Goal: Task Accomplishment & Management: Complete application form

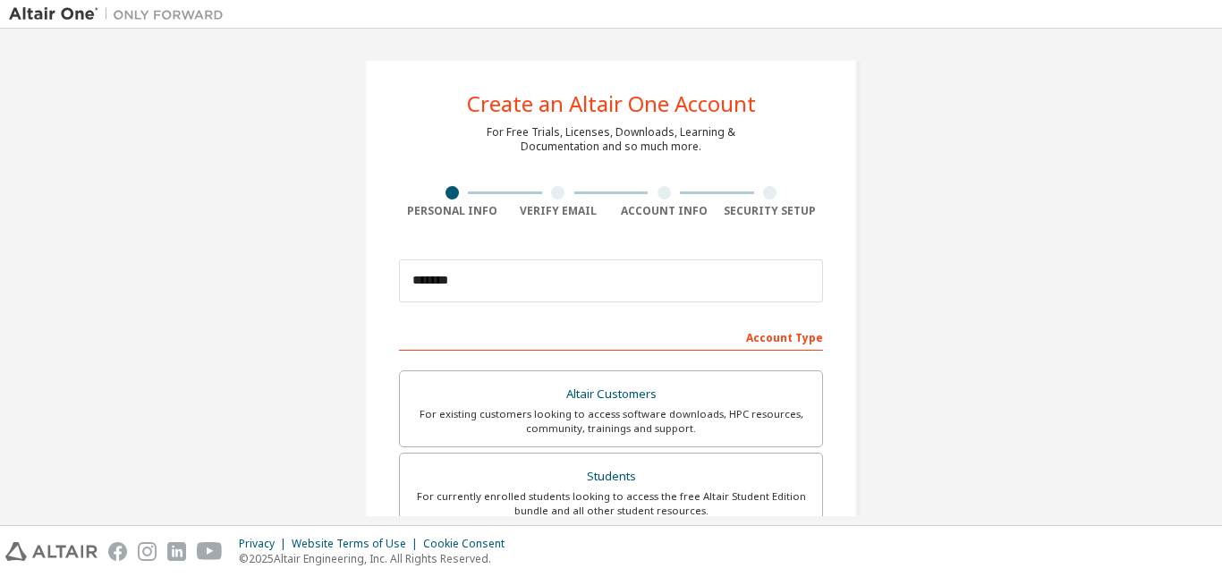
type input "*******"
click at [1036, 198] on div "Create an Altair One Account For Free Trials, Licenses, Downloads, Learning & D…" at bounding box center [611, 511] width 1204 height 947
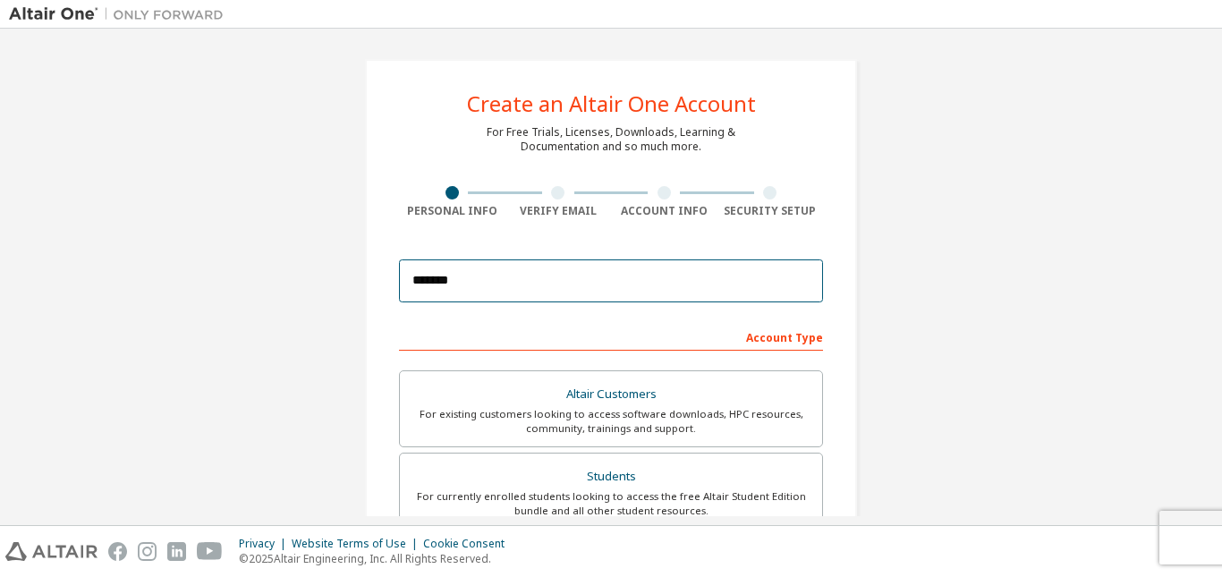
drag, startPoint x: 641, startPoint y: 286, endPoint x: 339, endPoint y: 288, distance: 301.5
click at [344, 288] on div "Create an Altair One Account For Free Trials, Licenses, Downloads, Learning & D…" at bounding box center [611, 511] width 535 height 947
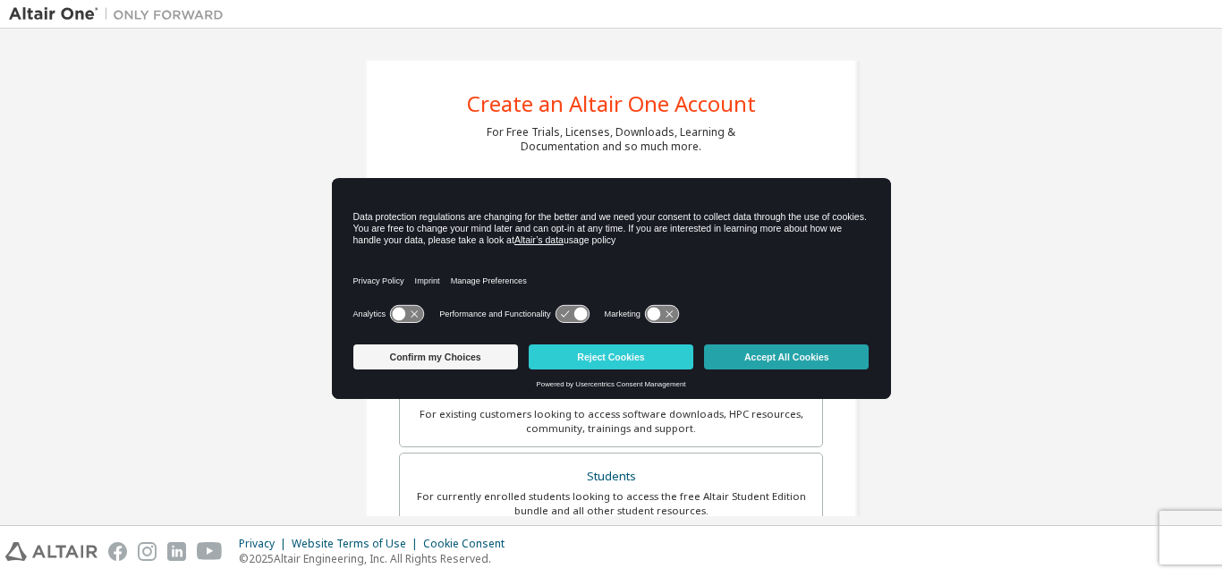
click at [762, 354] on button "Accept All Cookies" at bounding box center [786, 356] width 165 height 25
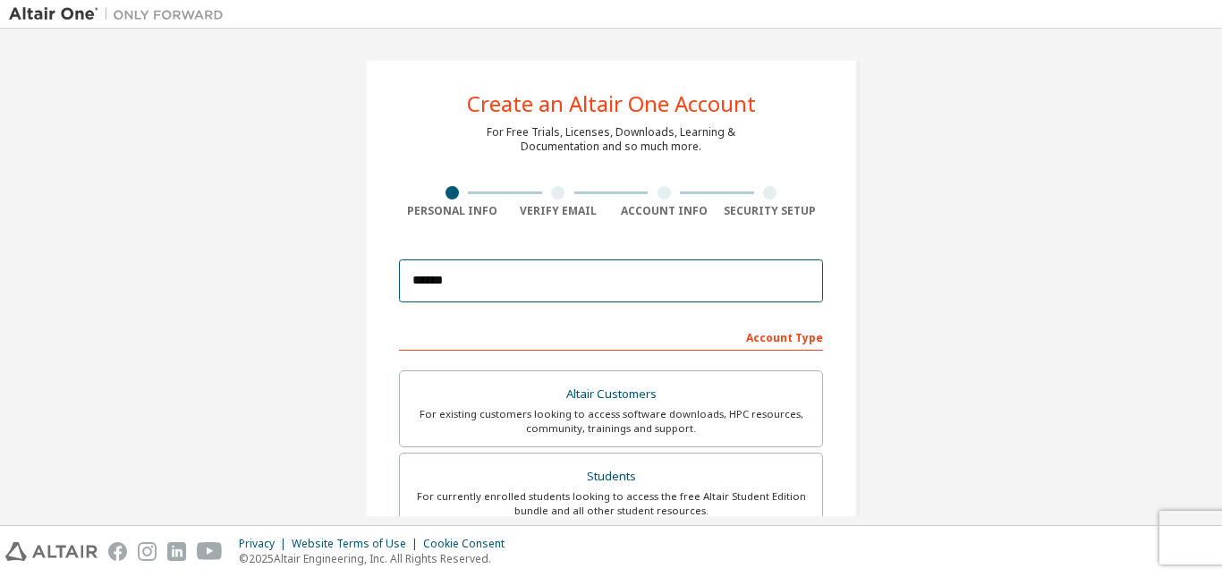
click at [534, 287] on input "******" at bounding box center [611, 280] width 424 height 43
type input "*"
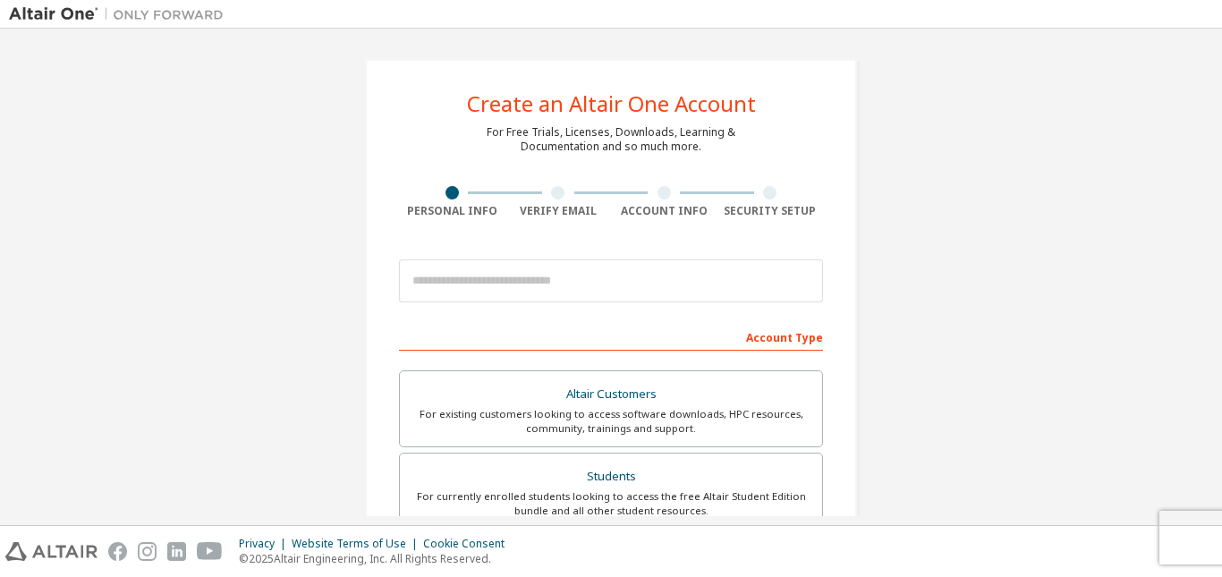
click at [502, 329] on div "Account Type" at bounding box center [611, 336] width 424 height 29
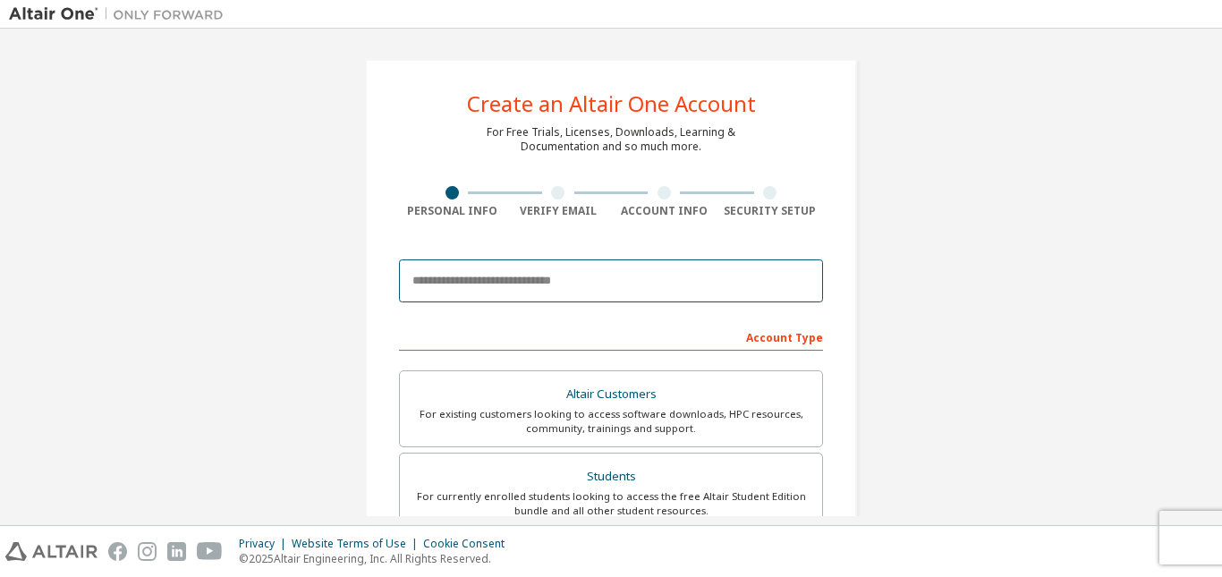
click at [497, 283] on input "email" at bounding box center [611, 280] width 424 height 43
type input "*"
paste input "**********"
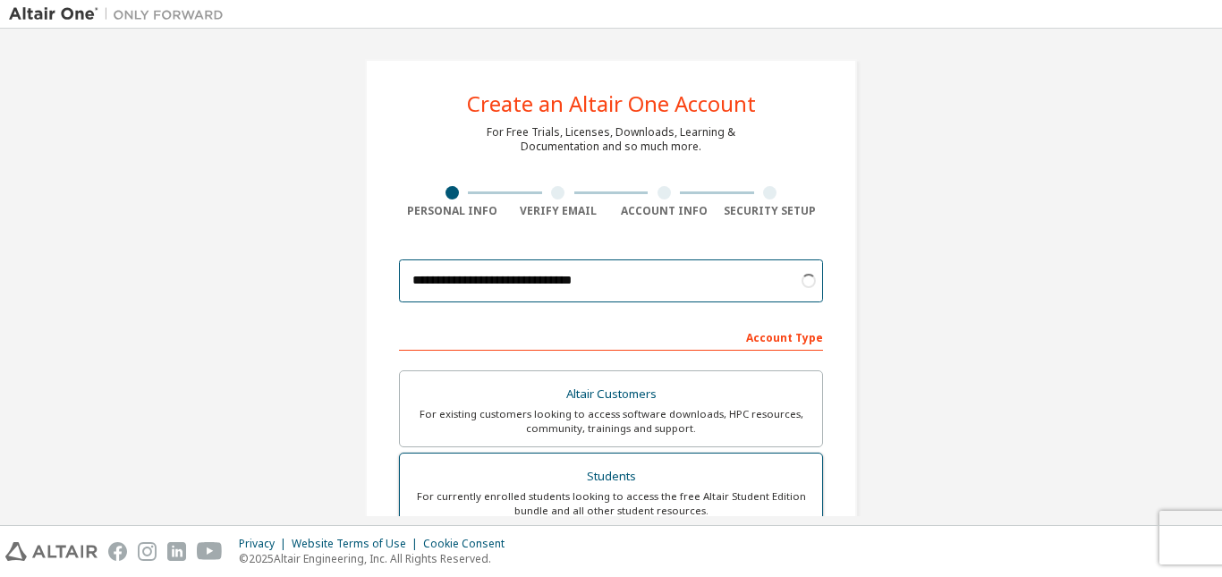
type input "**********"
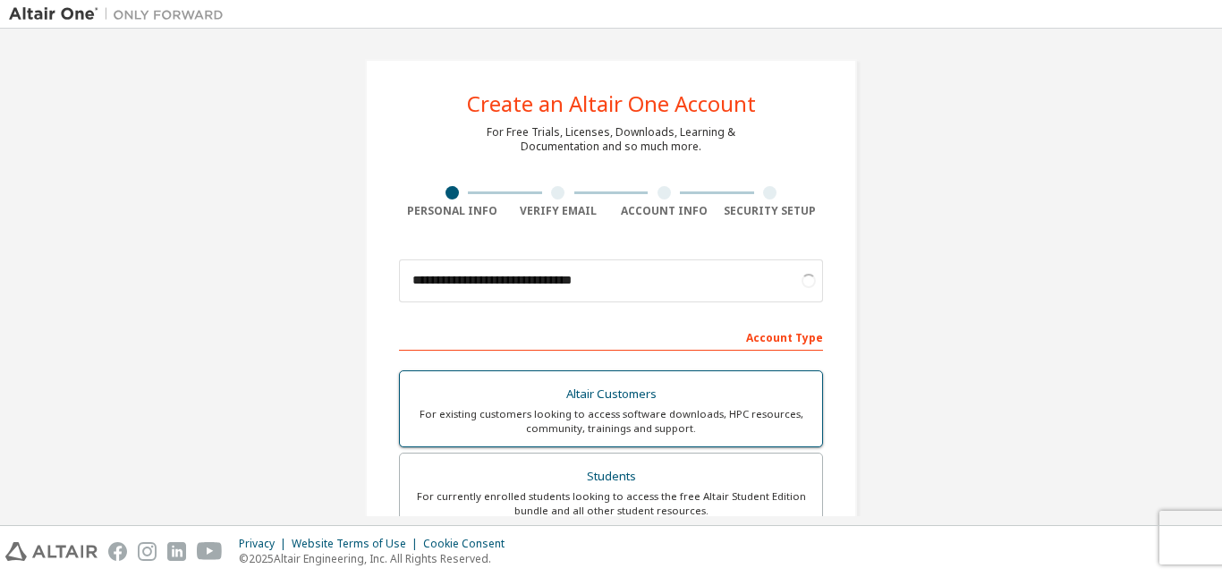
click at [688, 486] on div "Students" at bounding box center [611, 476] width 401 height 25
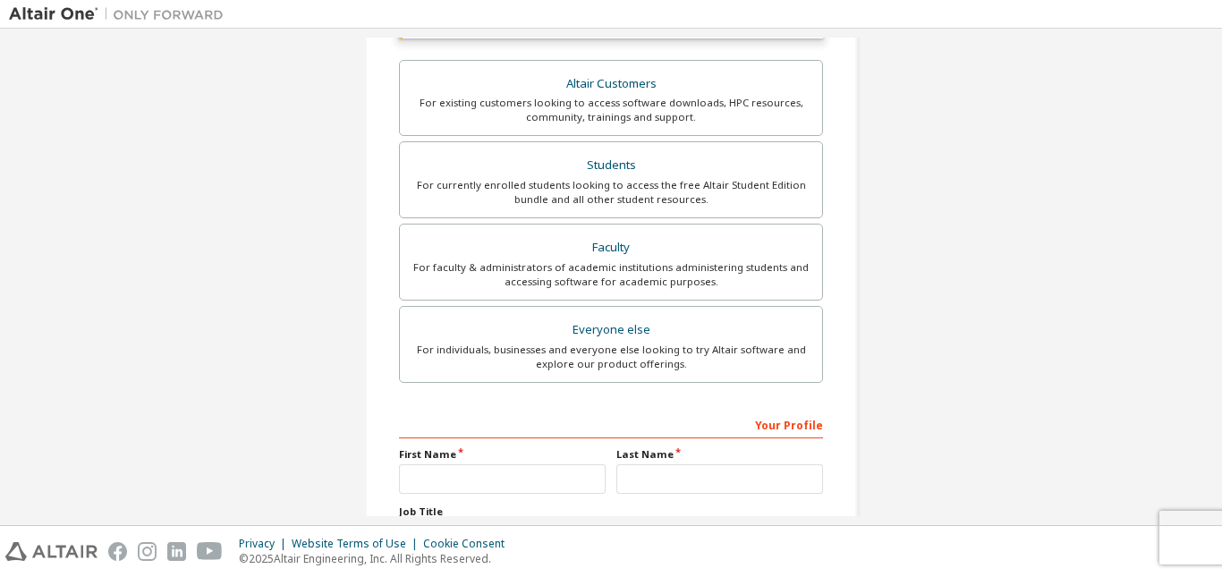
scroll to position [358, 0]
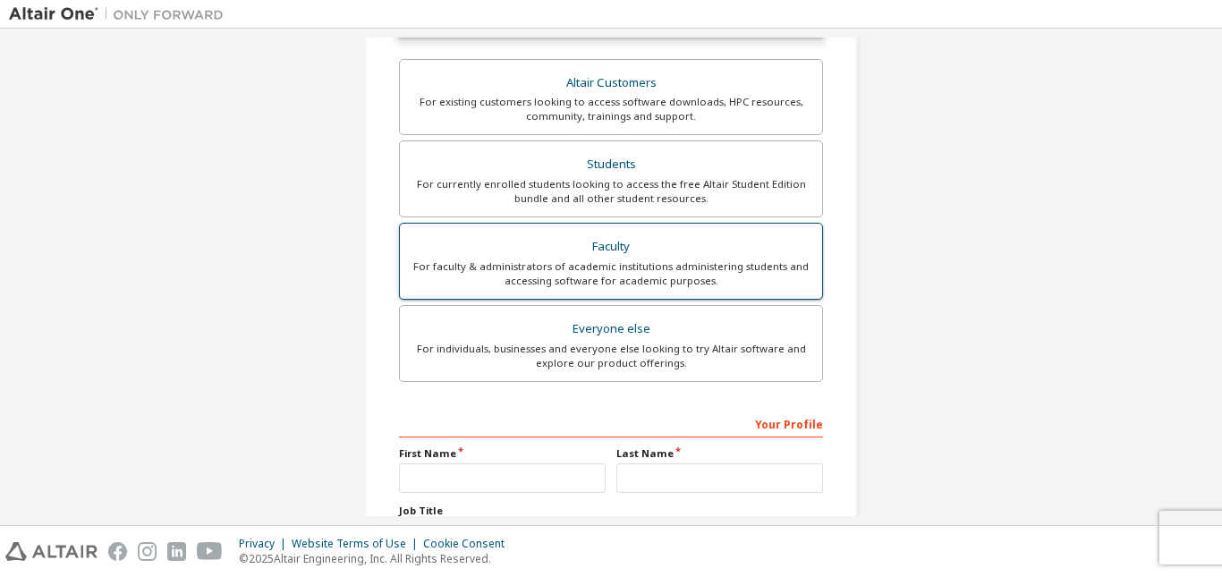
click at [756, 277] on div "For faculty & administrators of academic institutions administering students an…" at bounding box center [611, 273] width 401 height 29
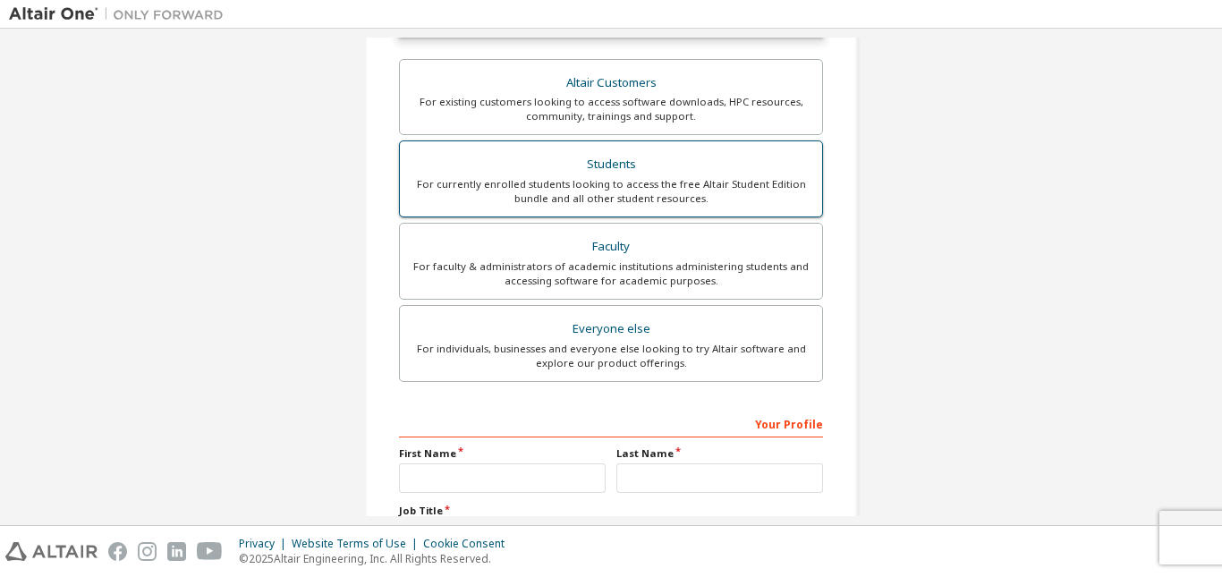
click at [726, 174] on div "Students" at bounding box center [611, 164] width 401 height 25
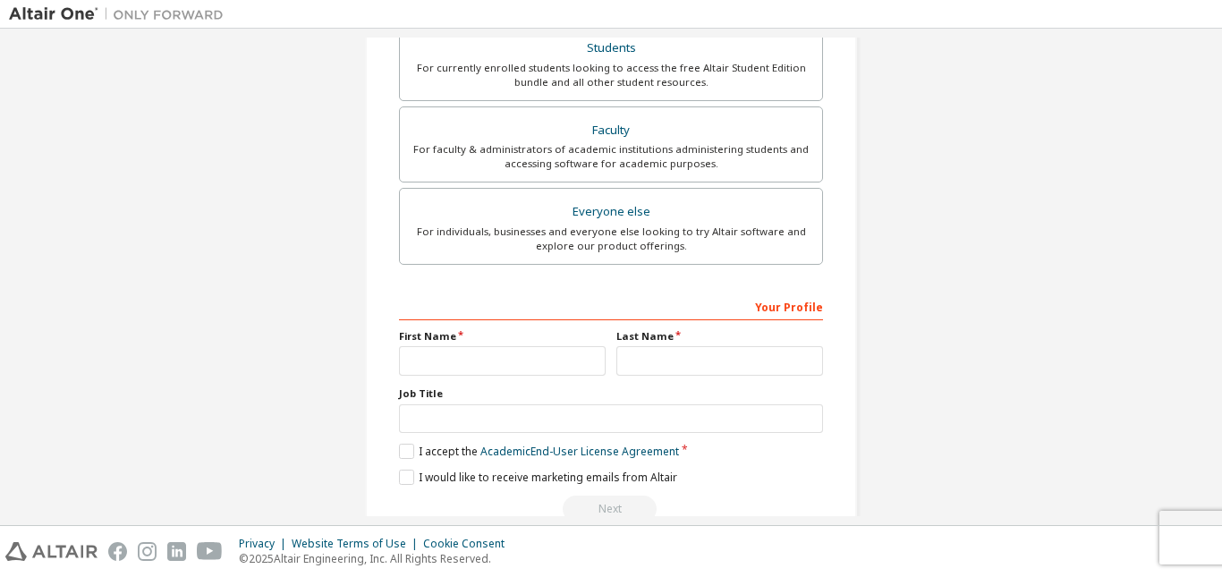
scroll to position [469, 0]
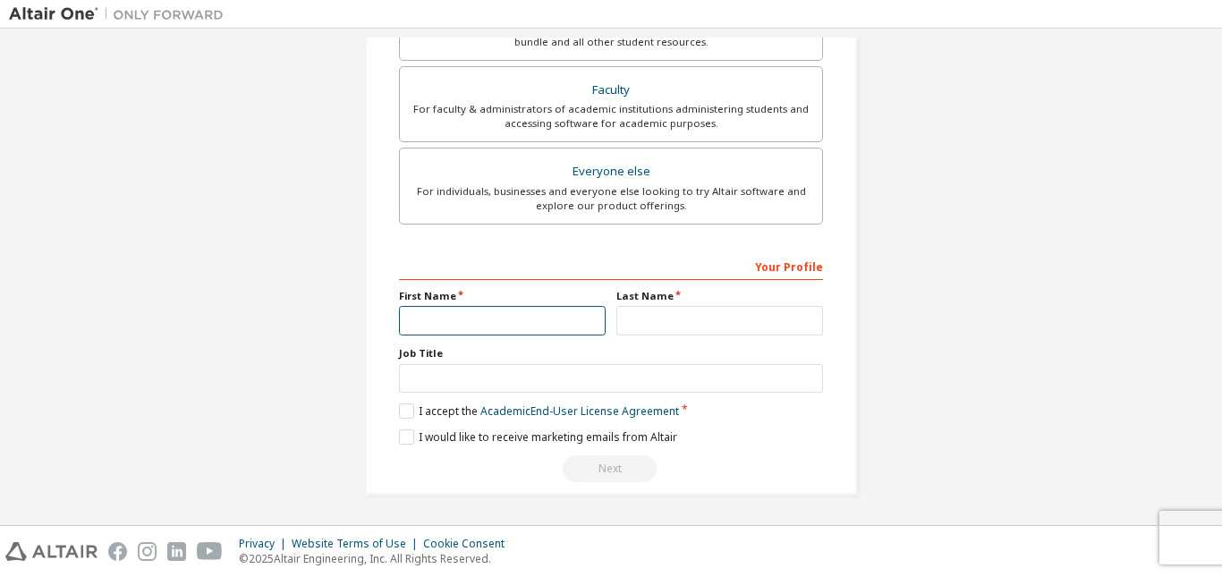
click at [449, 310] on input "text" at bounding box center [502, 321] width 207 height 30
type input "**********"
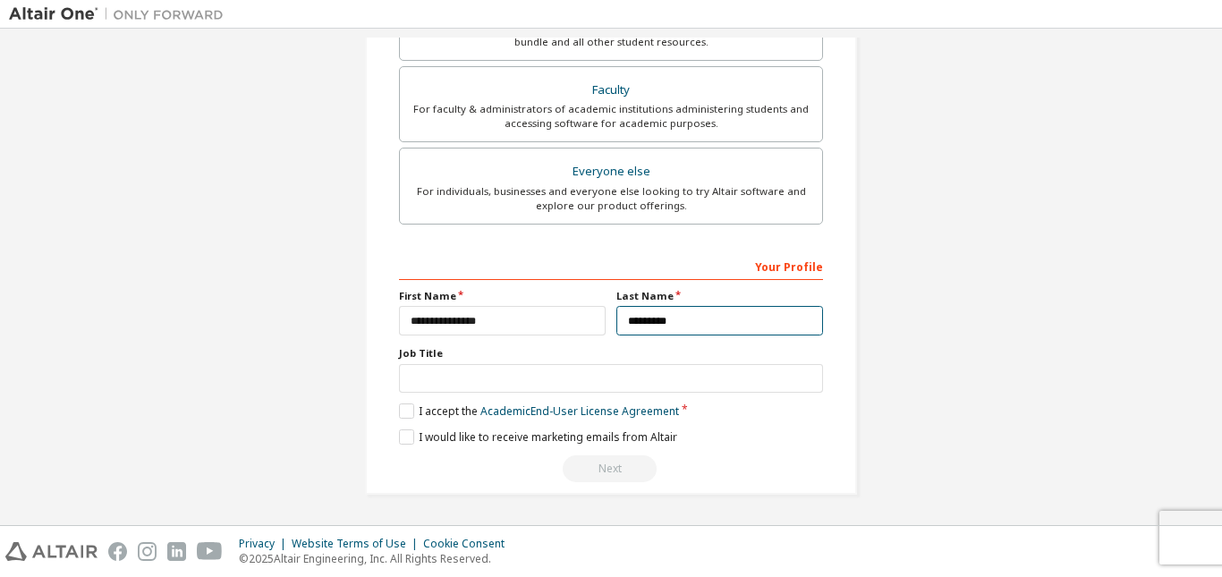
type input "*********"
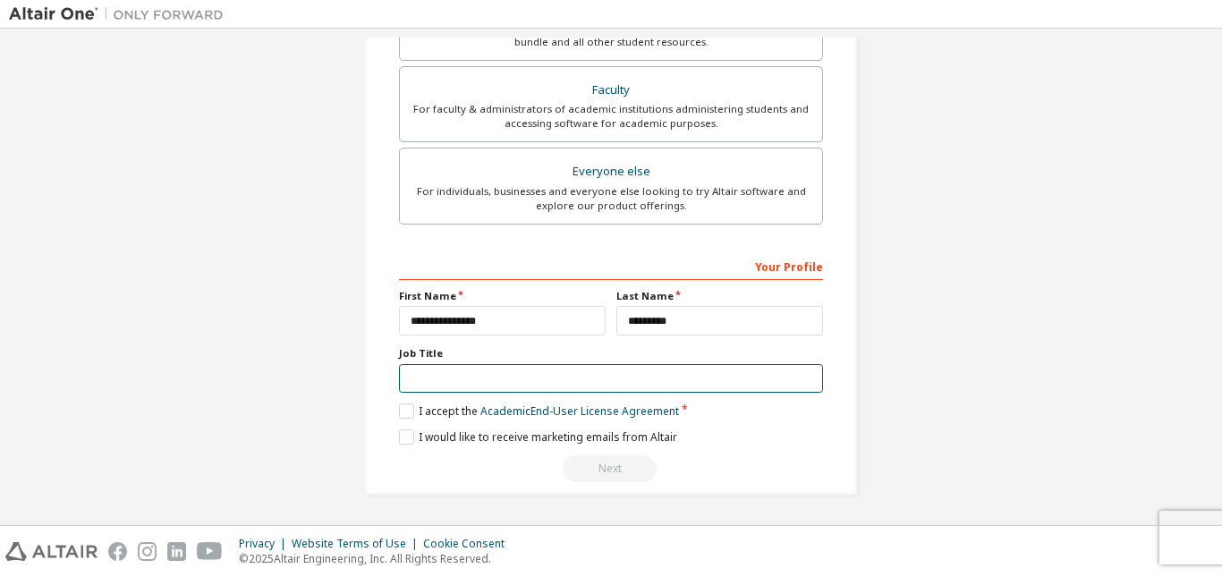
click at [504, 379] on input "text" at bounding box center [611, 379] width 424 height 30
type input "*******"
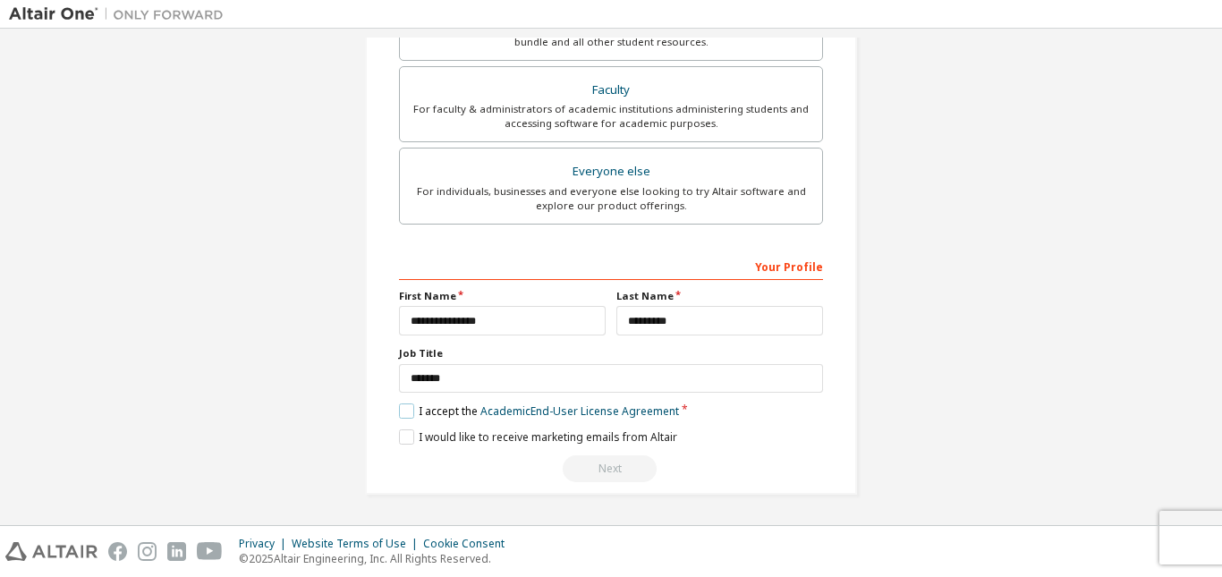
click at [399, 410] on label "I accept the Academic End-User License Agreement" at bounding box center [539, 411] width 280 height 15
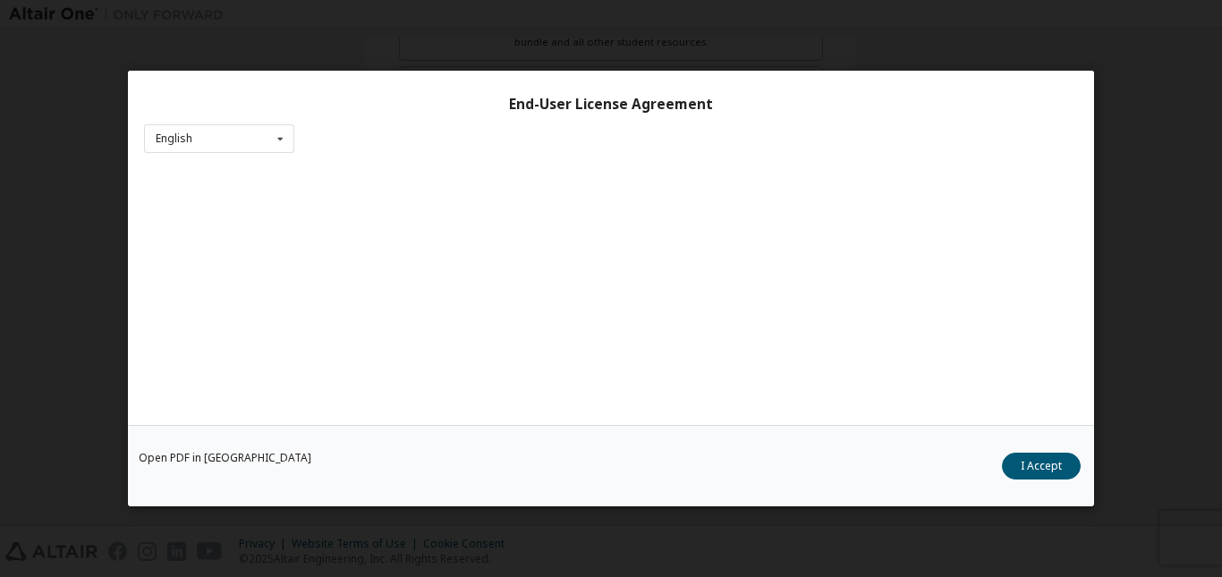
scroll to position [55, 0]
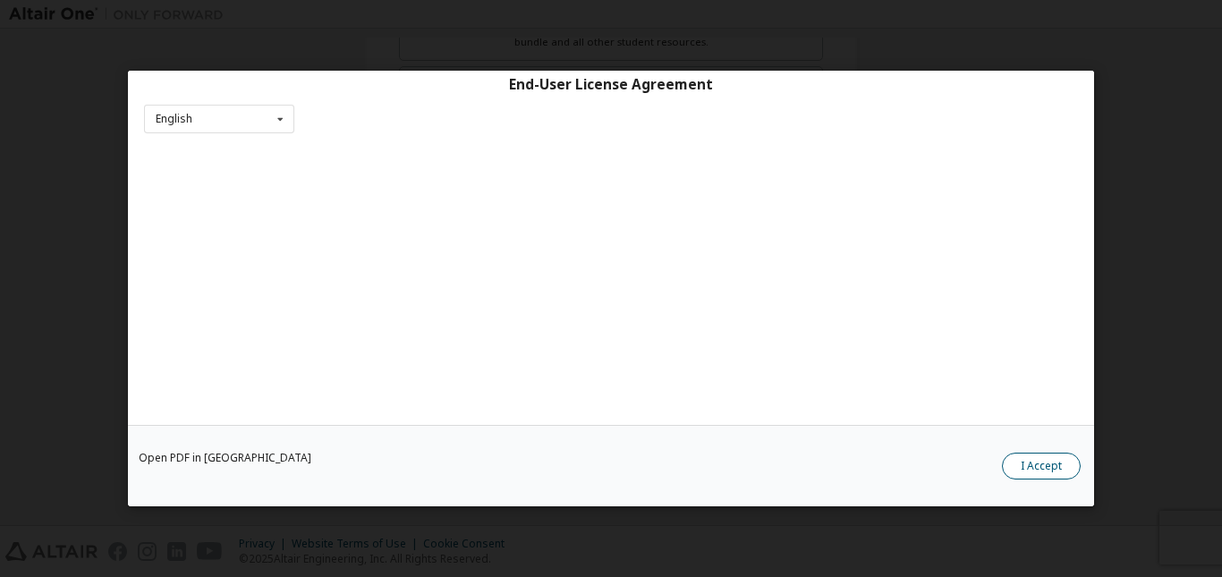
click at [1032, 463] on button "I Accept" at bounding box center [1041, 466] width 79 height 27
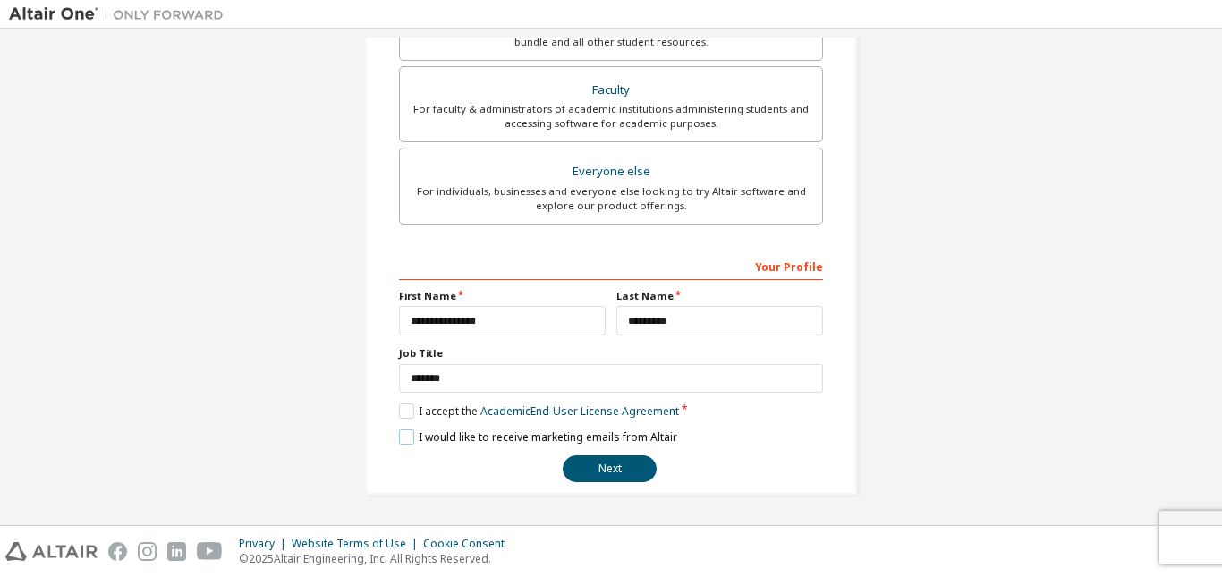
click at [399, 435] on label "I would like to receive marketing emails from Altair" at bounding box center [538, 436] width 278 height 15
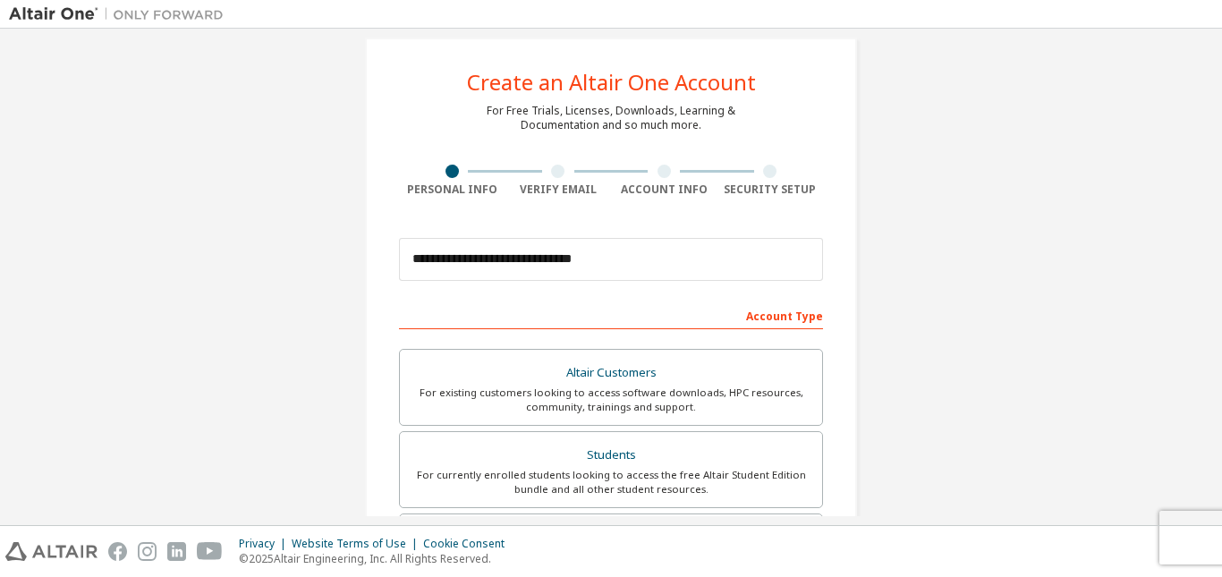
scroll to position [469, 0]
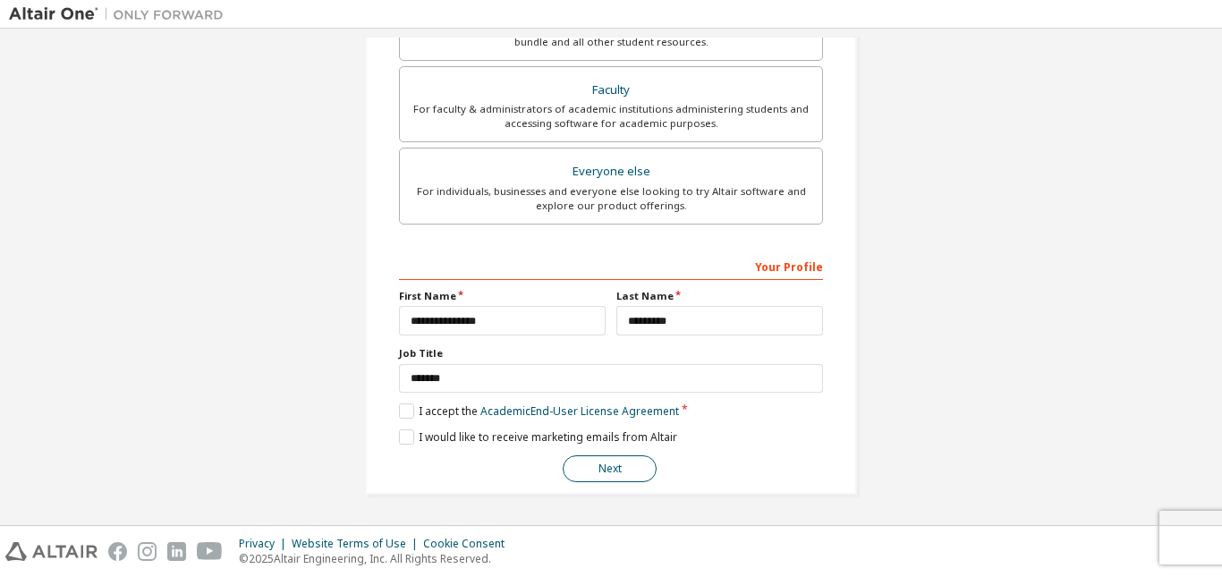
click at [615, 472] on button "Next" at bounding box center [610, 468] width 94 height 27
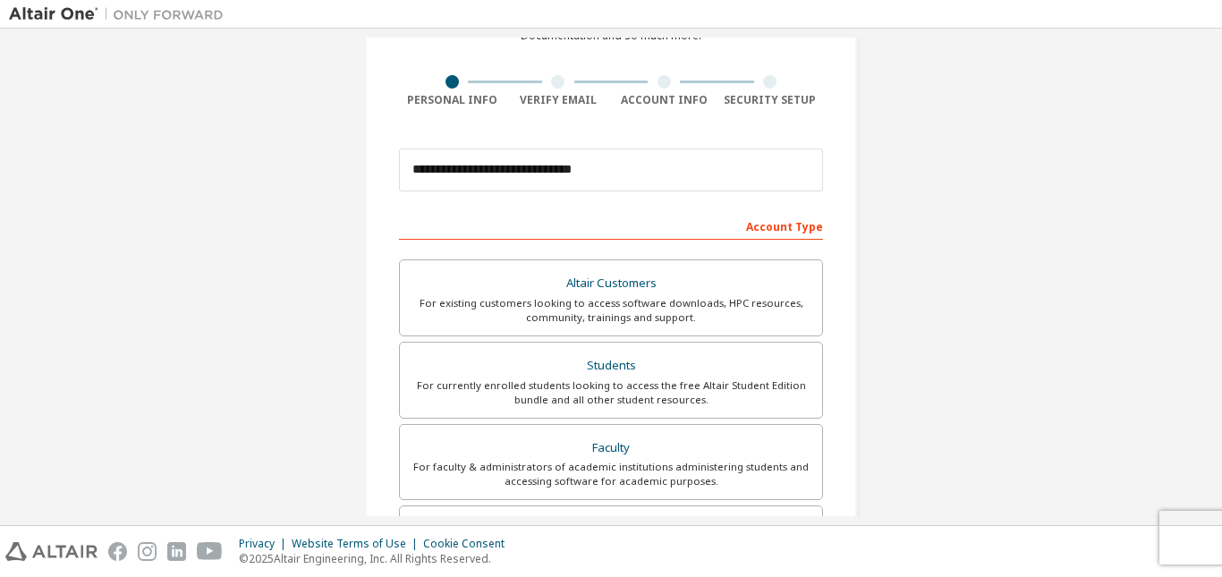
scroll to position [0, 0]
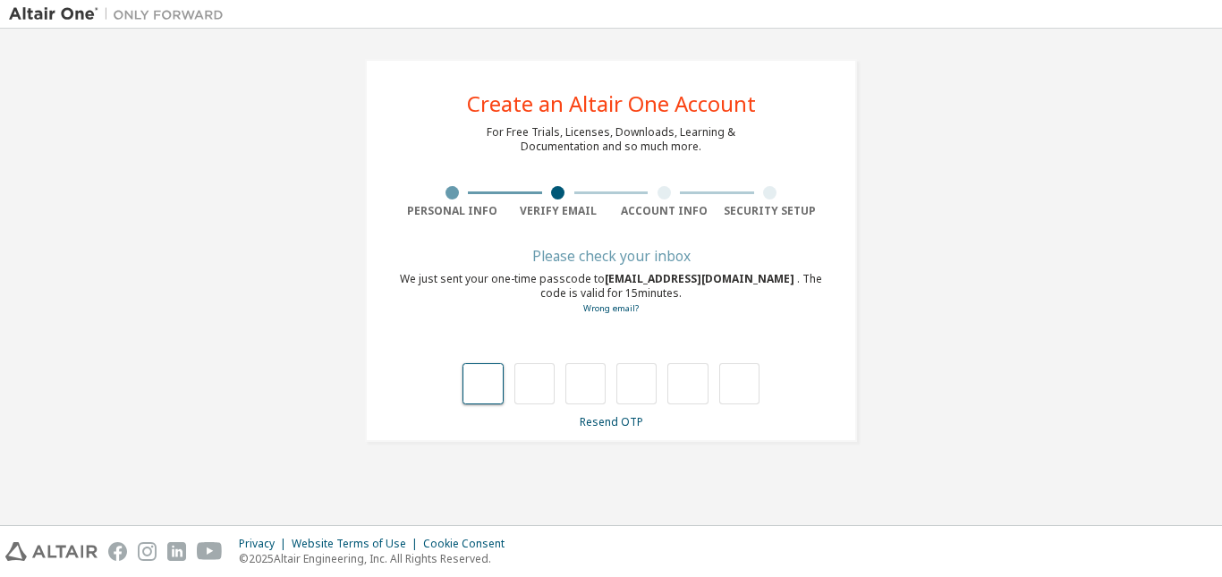
type input "*"
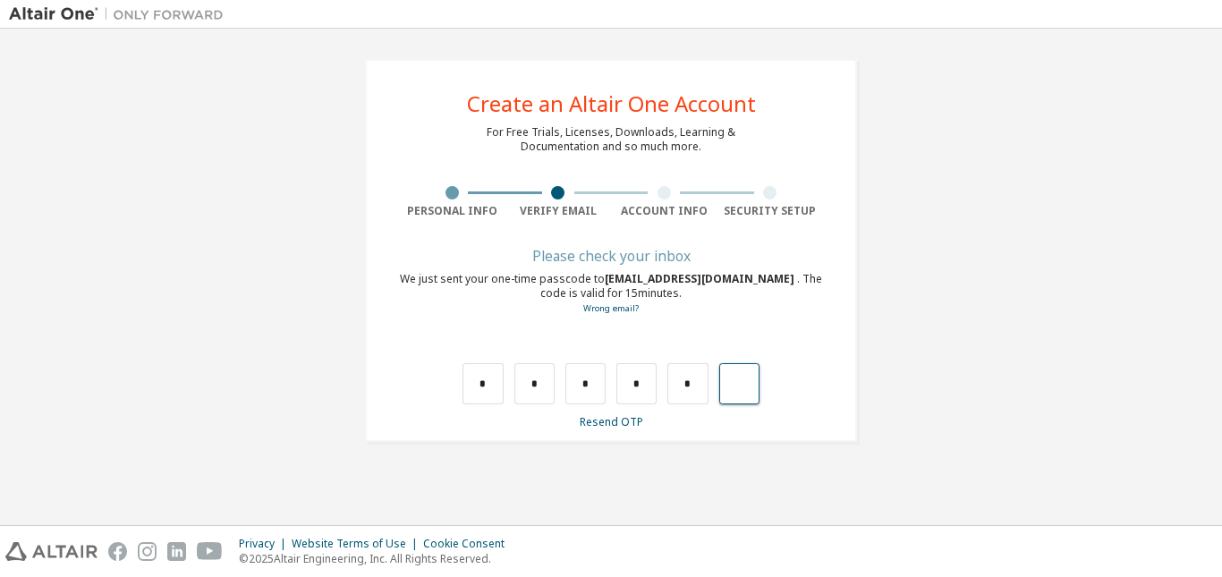
type input "*"
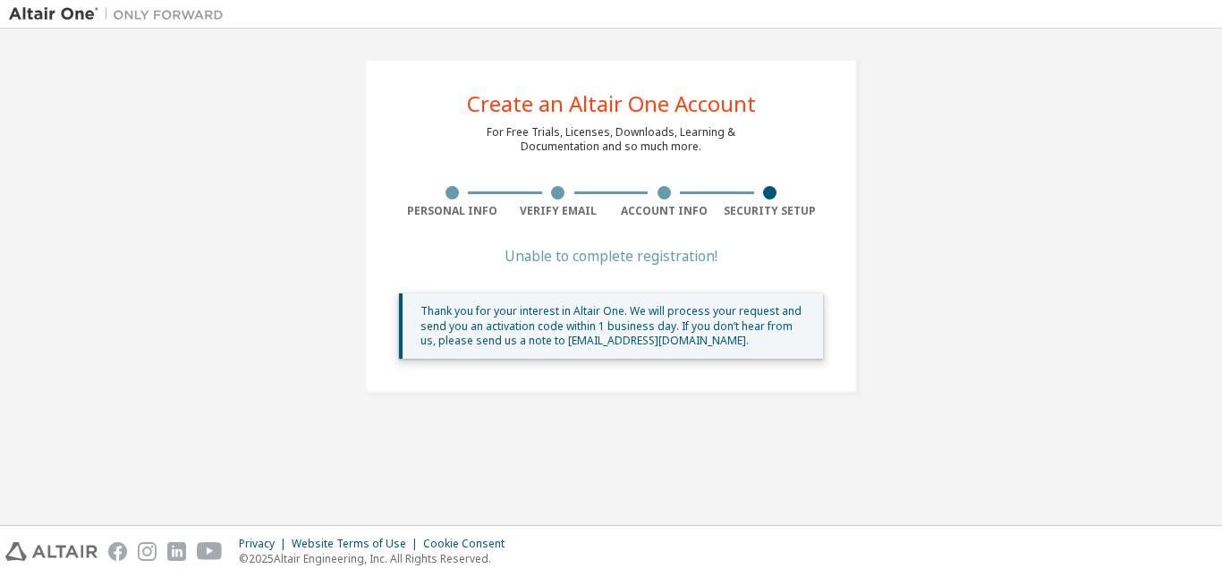
click at [628, 310] on div "Thank you for your interest in Altair One. We will process your request and sen…" at bounding box center [615, 326] width 388 height 44
click at [733, 247] on div "Create an Altair One Account For Free Trials, Licenses, Downloads, Learning & D…" at bounding box center [611, 226] width 492 height 334
click at [650, 260] on div "Unable to complete registration!" at bounding box center [611, 256] width 424 height 11
click at [517, 259] on div "Unable to complete registration!" at bounding box center [611, 256] width 424 height 11
click at [600, 194] on div at bounding box center [559, 192] width 106 height 13
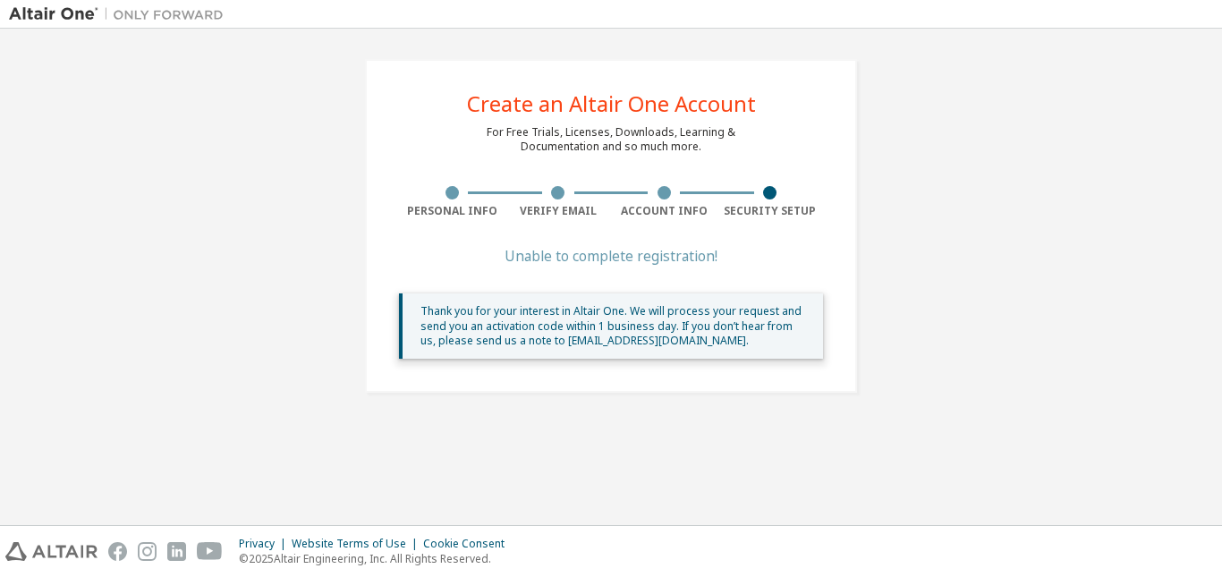
click at [769, 198] on div at bounding box center [769, 192] width 13 height 13
click at [621, 200] on div "Account Info" at bounding box center [664, 202] width 106 height 32
click at [600, 257] on div "Unable to complete registration!" at bounding box center [611, 256] width 424 height 11
click at [759, 190] on div at bounding box center [771, 192] width 106 height 13
click at [36, 9] on img at bounding box center [121, 14] width 224 height 18
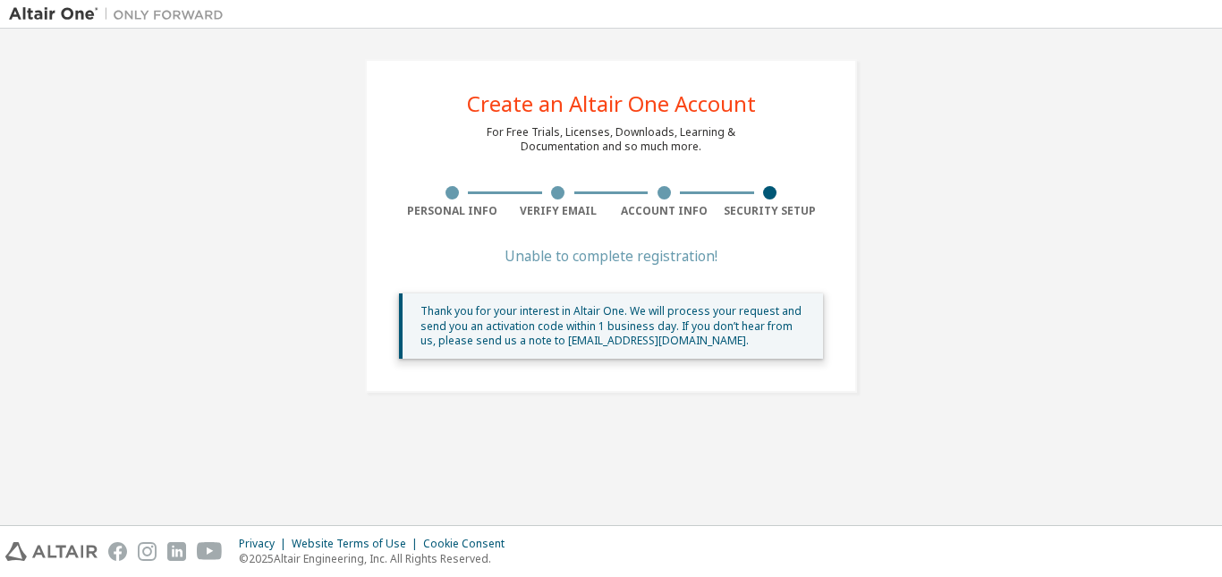
click at [609, 256] on div "Unable to complete registration!" at bounding box center [611, 256] width 424 height 11
click at [663, 194] on div at bounding box center [664, 192] width 13 height 13
click at [775, 193] on div at bounding box center [771, 192] width 106 height 13
click at [553, 196] on div at bounding box center [557, 192] width 13 height 13
click at [666, 200] on div "Account Info" at bounding box center [664, 202] width 106 height 32
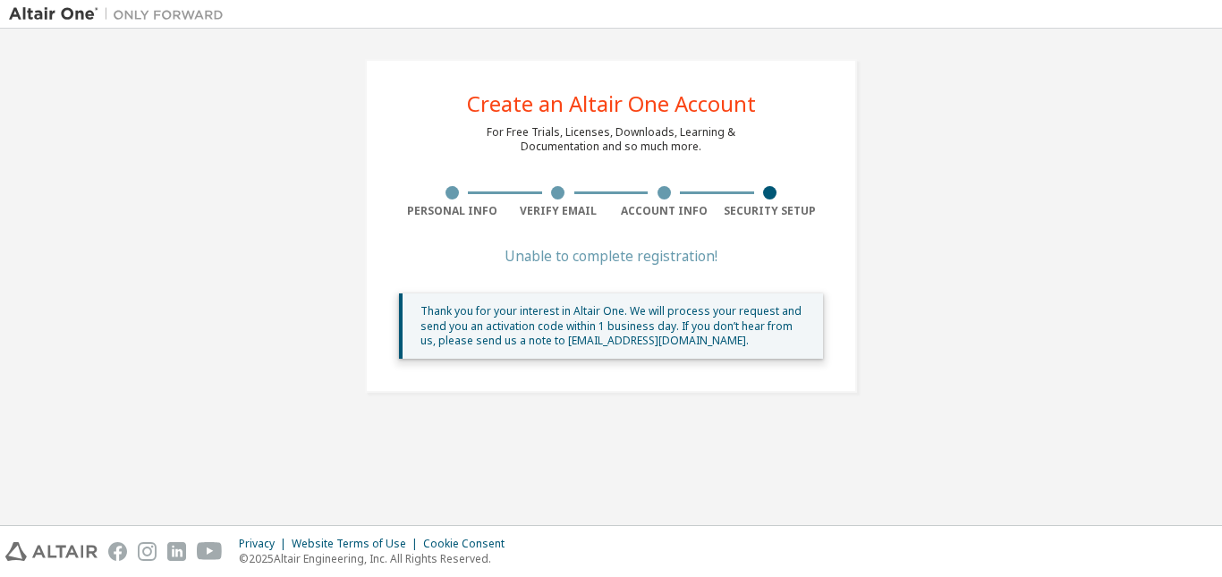
click at [574, 260] on div "Unable to complete registration!" at bounding box center [611, 256] width 424 height 11
drag, startPoint x: 507, startPoint y: 251, endPoint x: 710, endPoint y: 260, distance: 203.3
click at [710, 259] on div "Unable to complete registration!" at bounding box center [611, 256] width 424 height 11
click at [743, 341] on div "Thank you for your interest in Altair One. We will process your request and sen…" at bounding box center [615, 326] width 388 height 44
drag, startPoint x: 711, startPoint y: 352, endPoint x: 698, endPoint y: 349, distance: 13.7
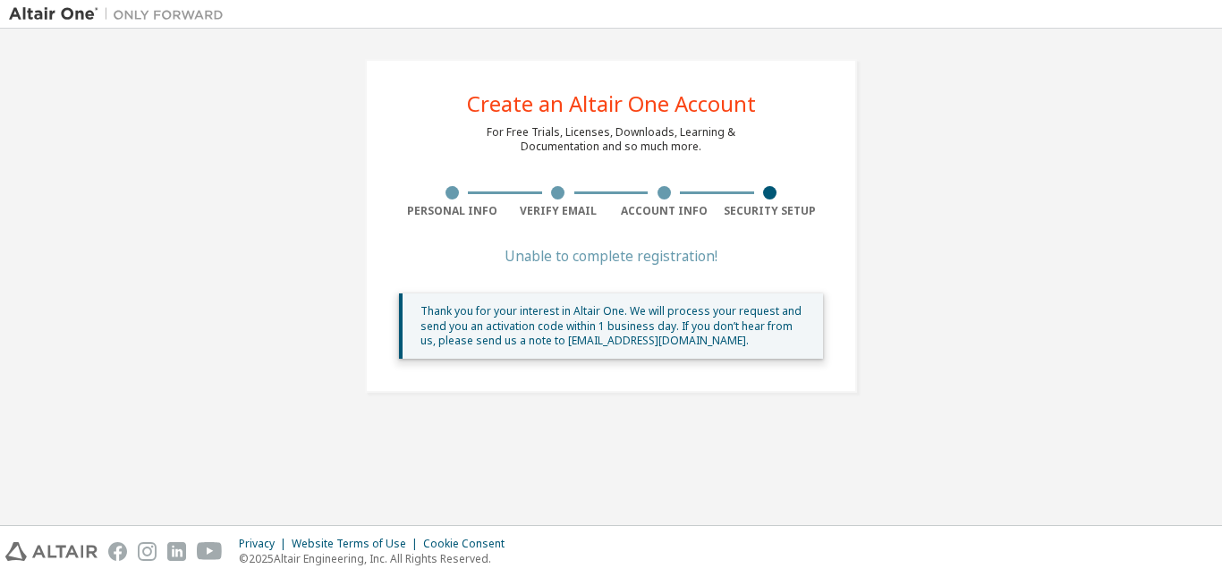
click at [698, 349] on div "Thank you for your interest in Altair One. We will process your request and sen…" at bounding box center [611, 325] width 424 height 65
click at [658, 336] on div "Thank you for your interest in Altair One. We will process your request and sen…" at bounding box center [615, 326] width 388 height 44
click at [484, 343] on div "Thank you for your interest in Altair One. We will process your request and sen…" at bounding box center [615, 326] width 388 height 44
click at [439, 304] on div "Thank you for your interest in Altair One. We will process your request and sen…" at bounding box center [615, 326] width 388 height 44
click at [439, 301] on div "Thank you for your interest in Altair One. We will process your request and sen…" at bounding box center [611, 325] width 424 height 65
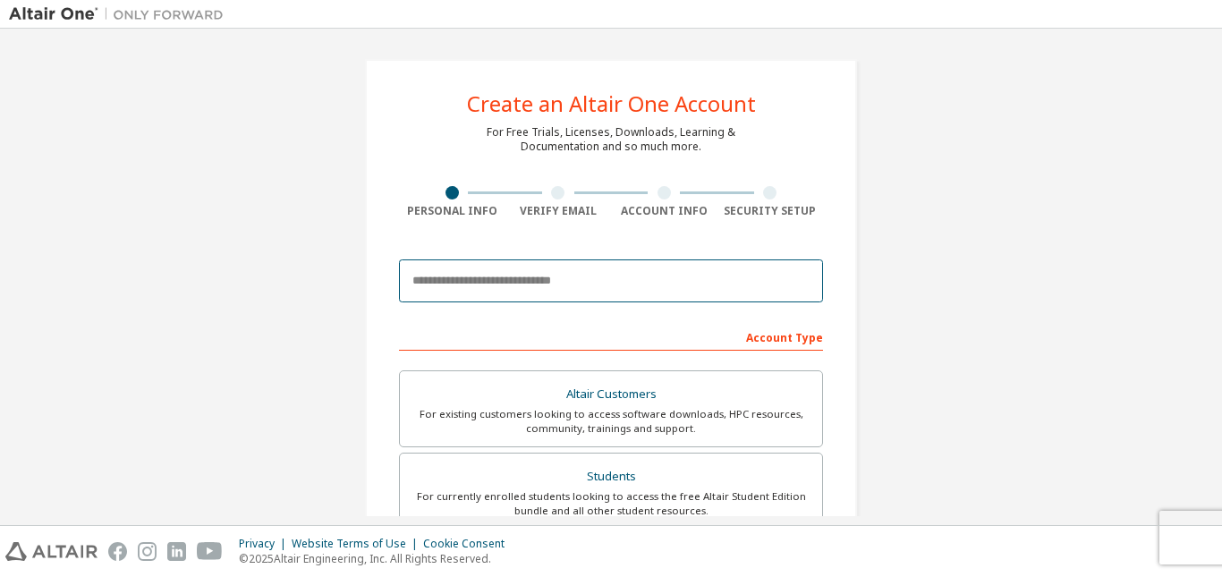
click at [426, 283] on input "email" at bounding box center [611, 280] width 424 height 43
type input "**********"
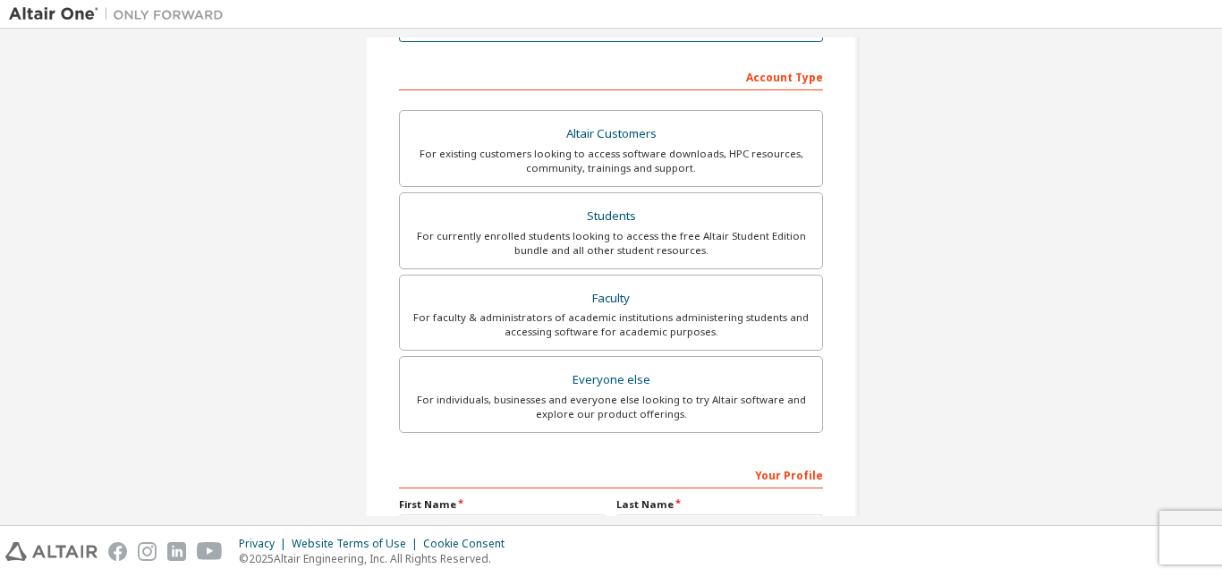
scroll to position [268, 0]
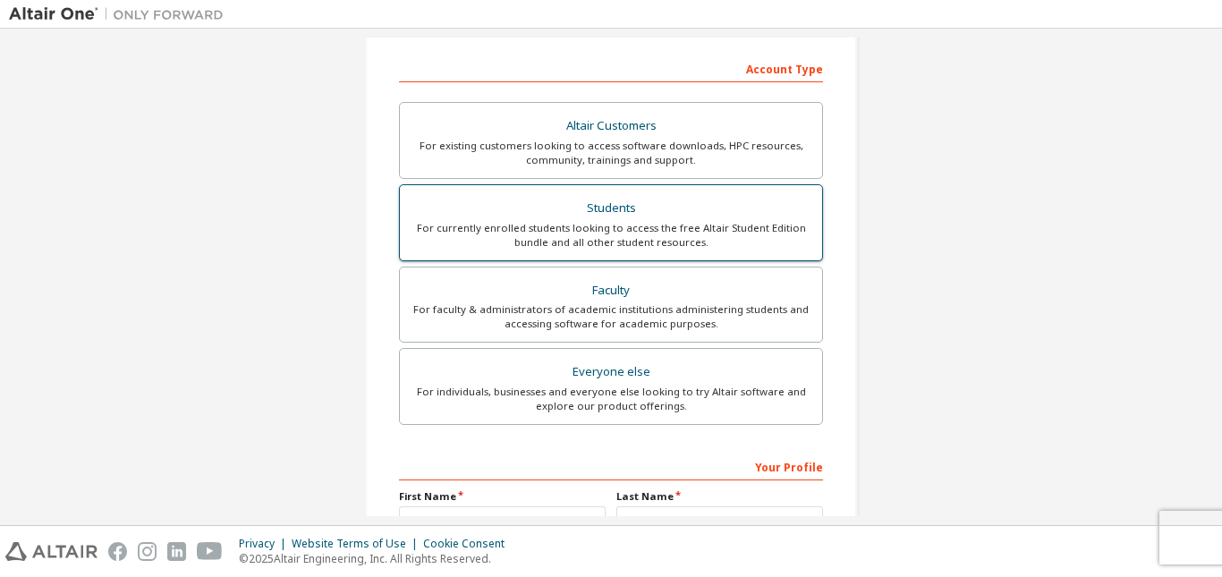
click at [705, 214] on div "Students" at bounding box center [611, 208] width 401 height 25
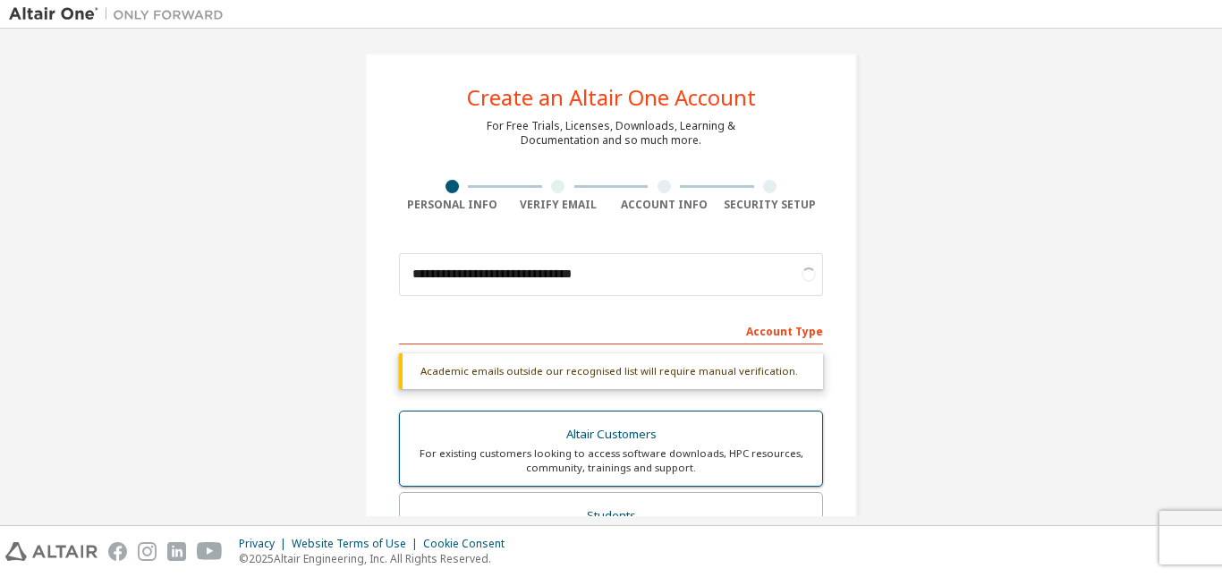
scroll to position [0, 0]
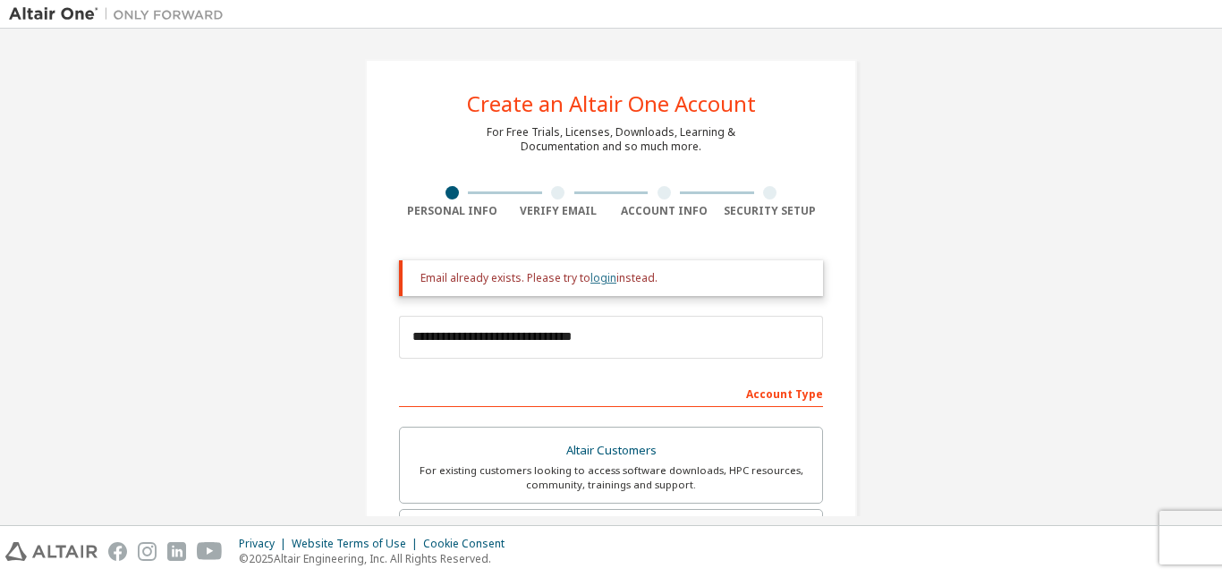
click at [601, 276] on link "login" at bounding box center [604, 277] width 26 height 15
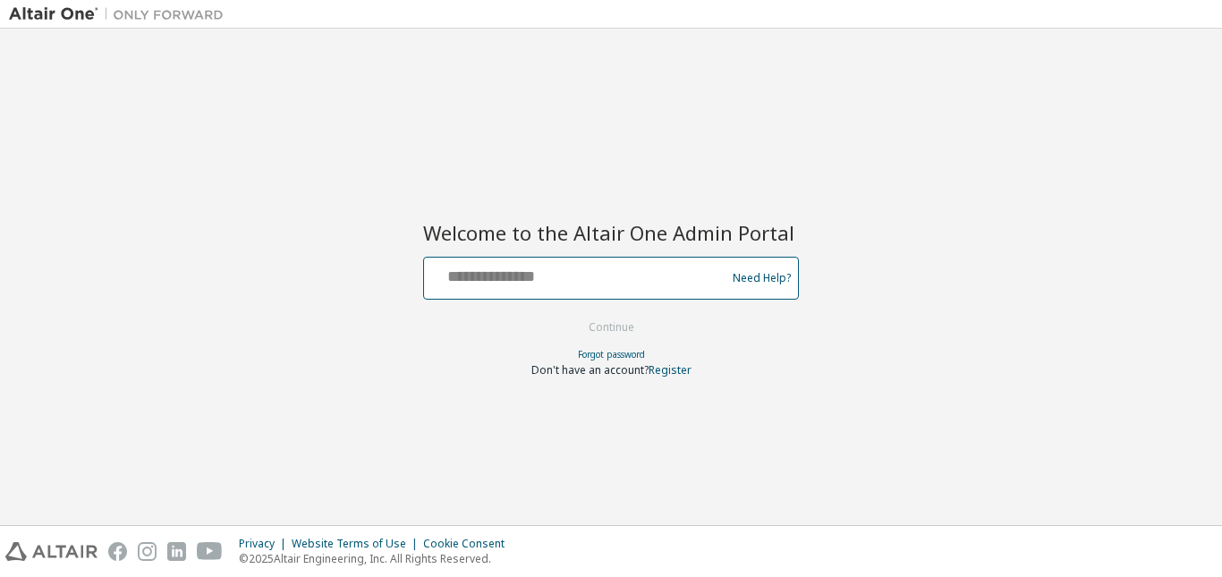
click at [615, 263] on input "text" at bounding box center [577, 274] width 293 height 26
type input "**********"
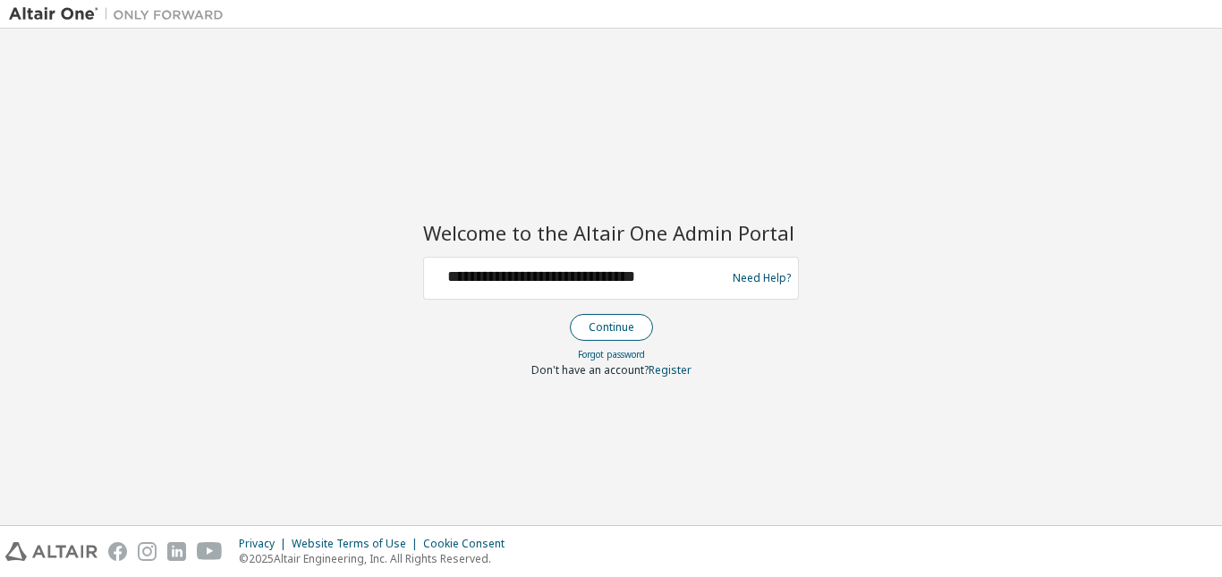
click at [627, 331] on button "Continue" at bounding box center [611, 327] width 83 height 27
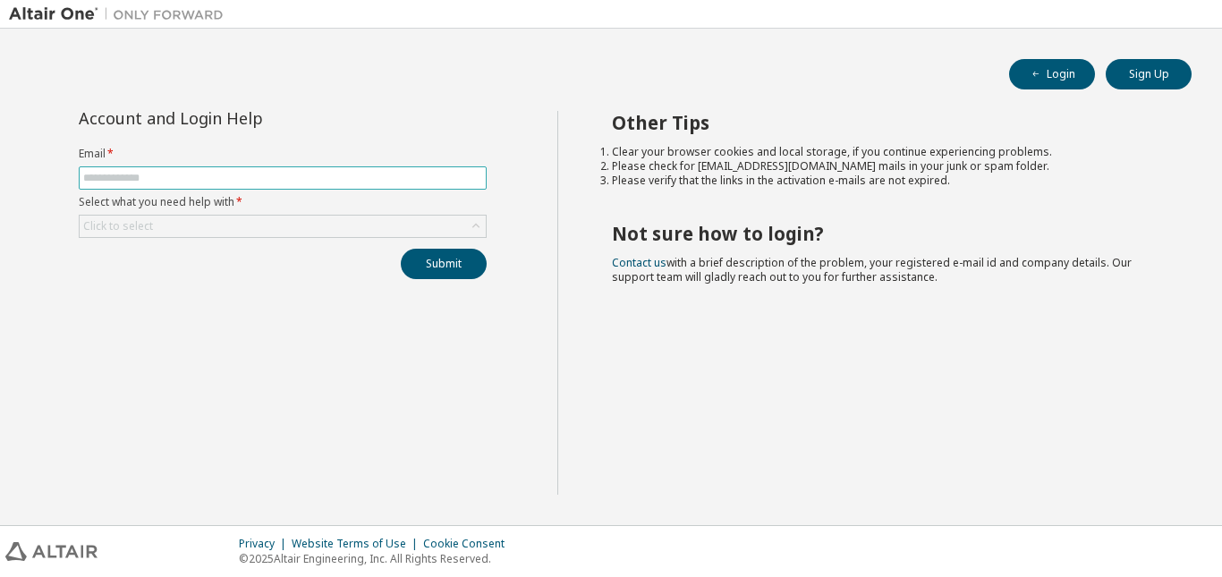
click at [236, 171] on input "text" at bounding box center [282, 178] width 399 height 14
type input "**********"
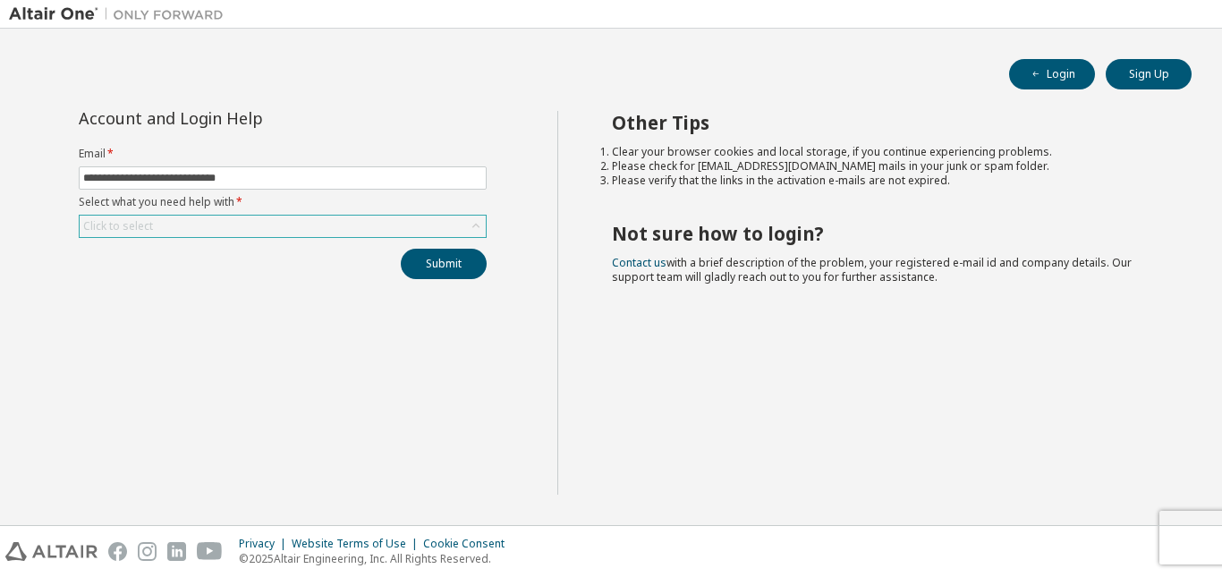
click at [247, 234] on div "Click to select" at bounding box center [283, 226] width 406 height 21
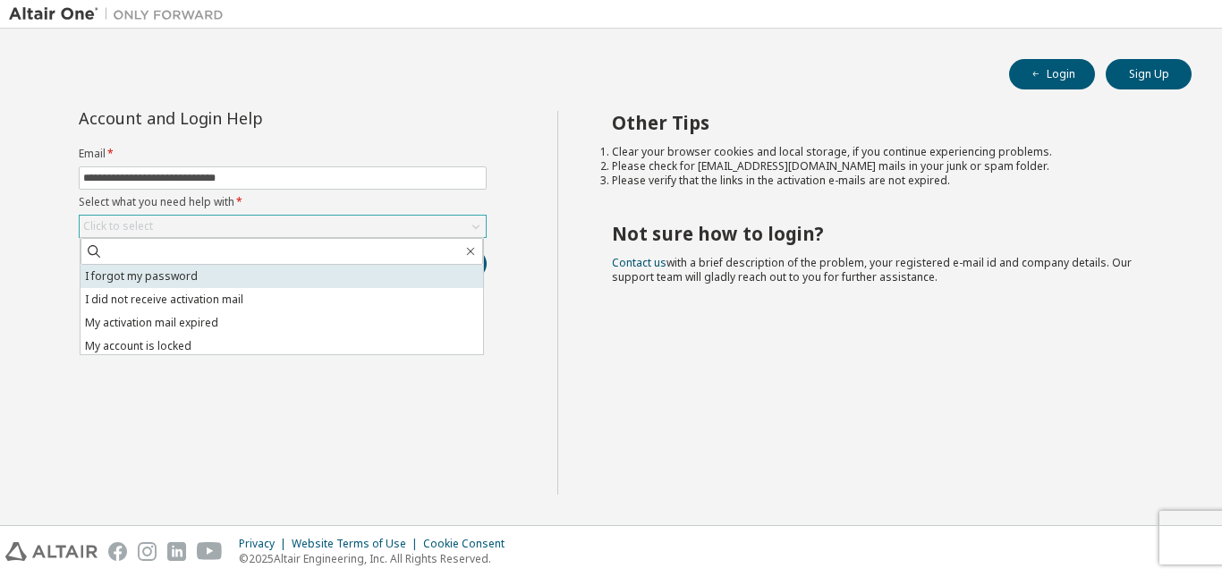
click at [245, 275] on li "I forgot my password" at bounding box center [282, 276] width 403 height 23
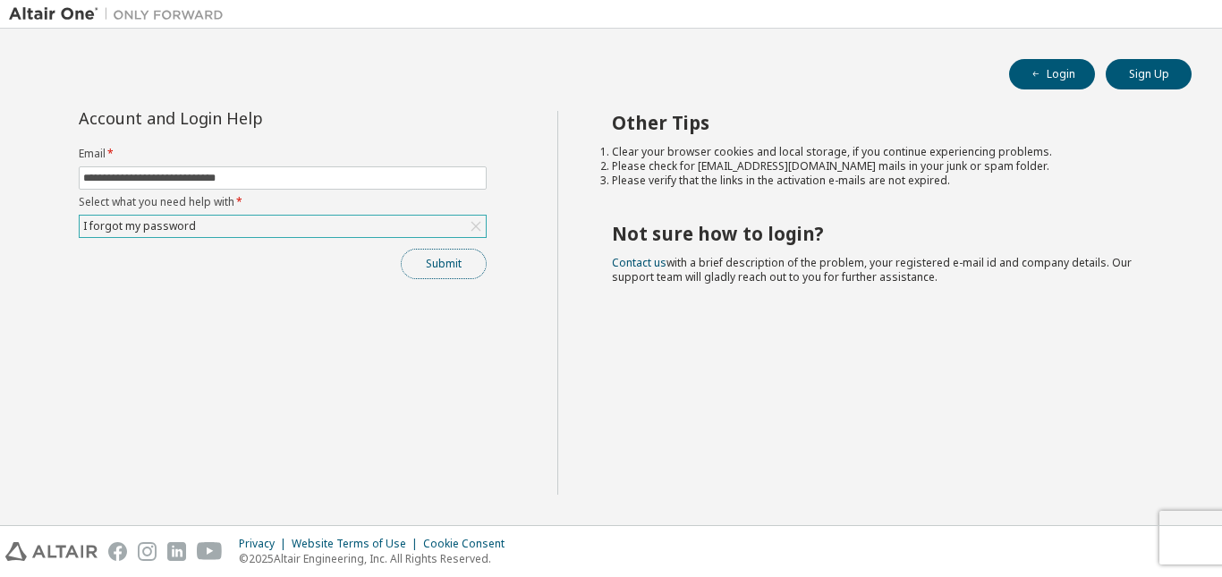
click at [425, 256] on button "Submit" at bounding box center [444, 264] width 86 height 30
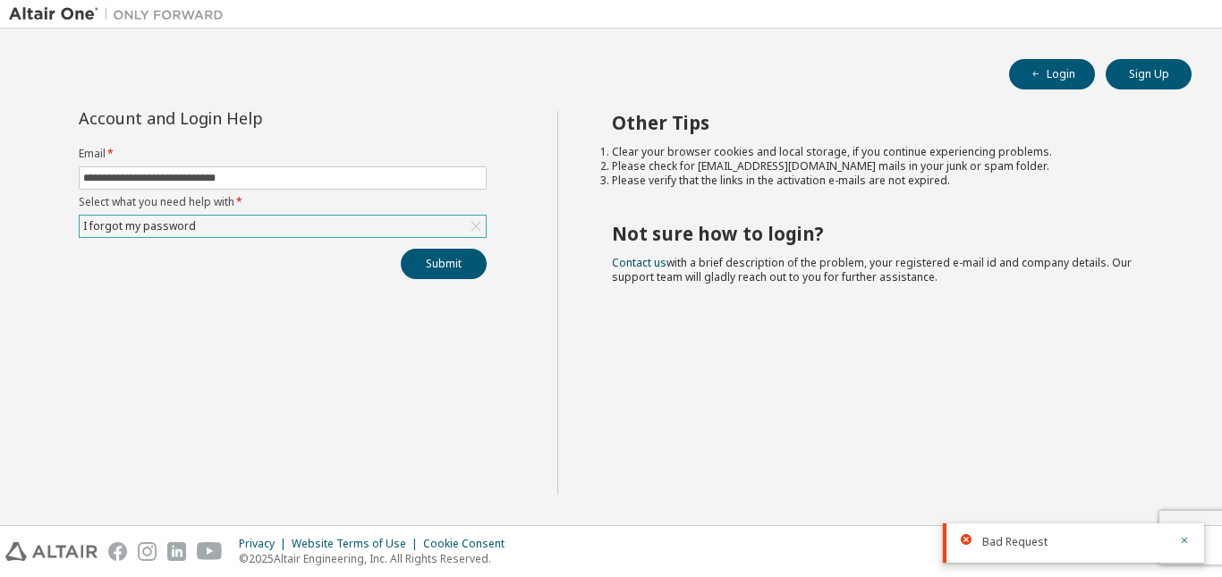
click at [299, 266] on div "Submit" at bounding box center [283, 264] width 408 height 30
click at [1190, 543] on div "Bad Request" at bounding box center [1073, 542] width 261 height 39
click at [1184, 540] on icon "button" at bounding box center [1184, 540] width 11 height 11
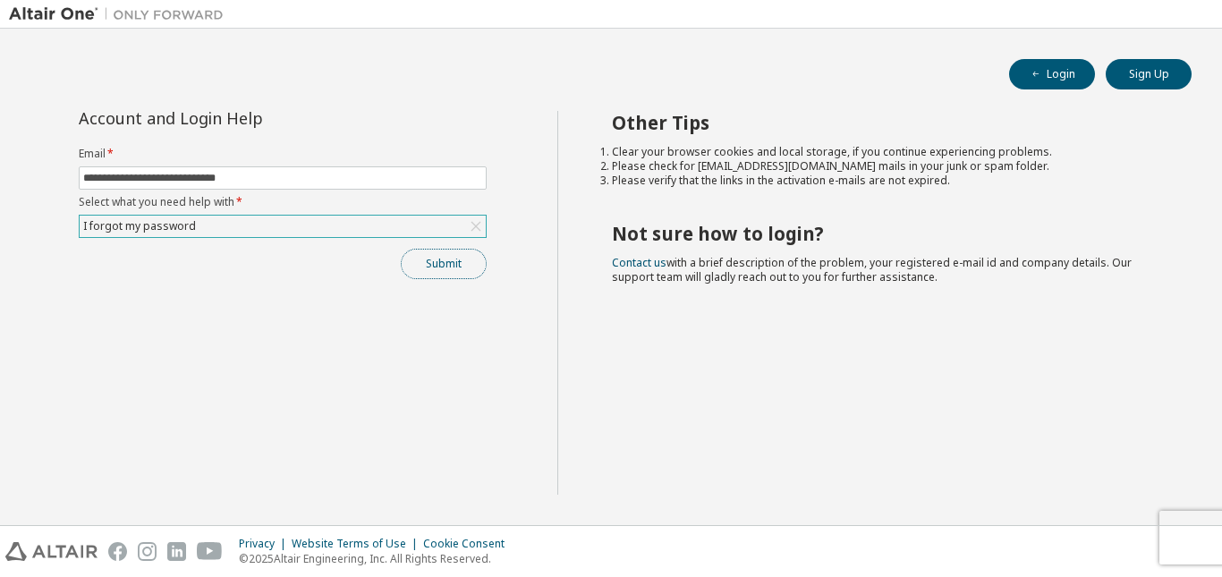
click at [449, 266] on button "Submit" at bounding box center [444, 264] width 86 height 30
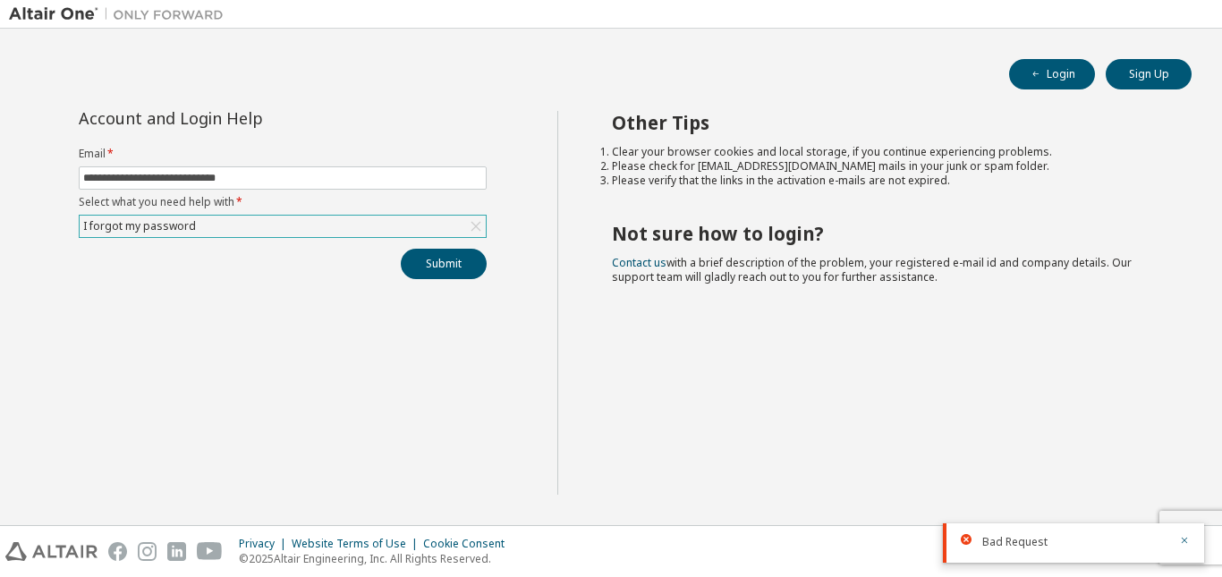
click at [1011, 538] on span "Bad Request" at bounding box center [1014, 542] width 65 height 14
click at [349, 234] on div "I forgot my password" at bounding box center [283, 226] width 406 height 21
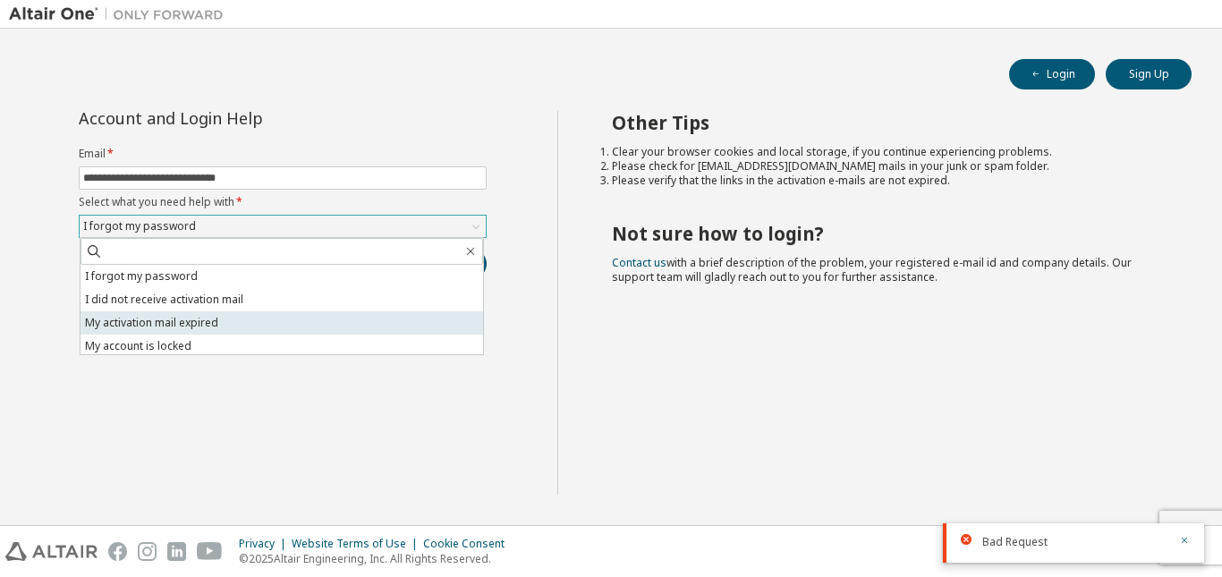
click at [348, 329] on li "My activation mail expired" at bounding box center [282, 322] width 403 height 23
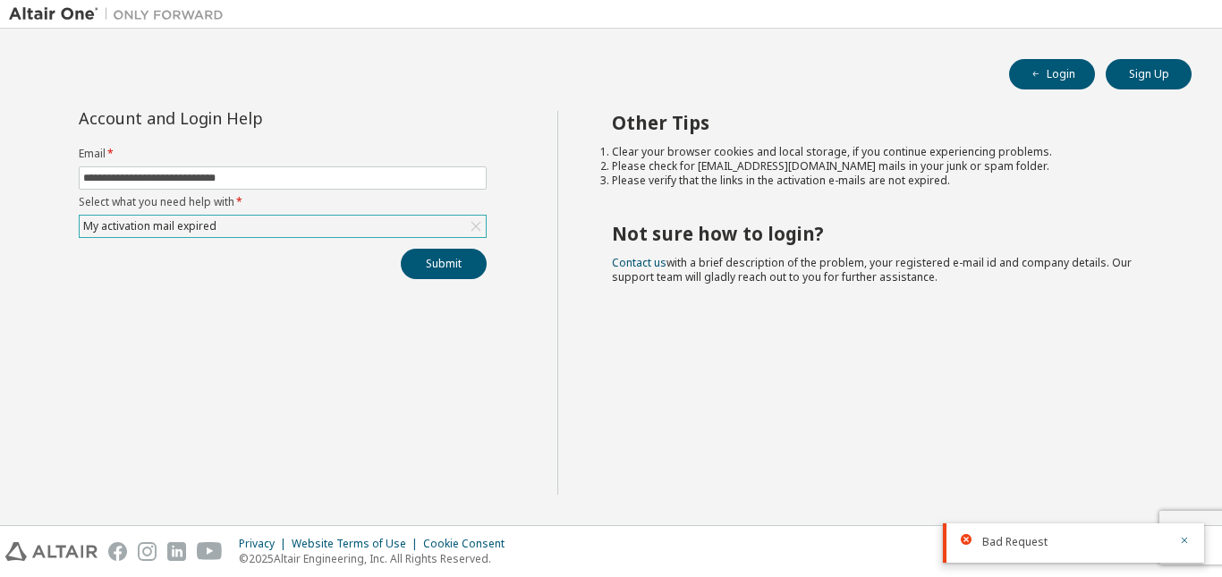
click at [349, 225] on div "My activation mail expired" at bounding box center [283, 226] width 406 height 21
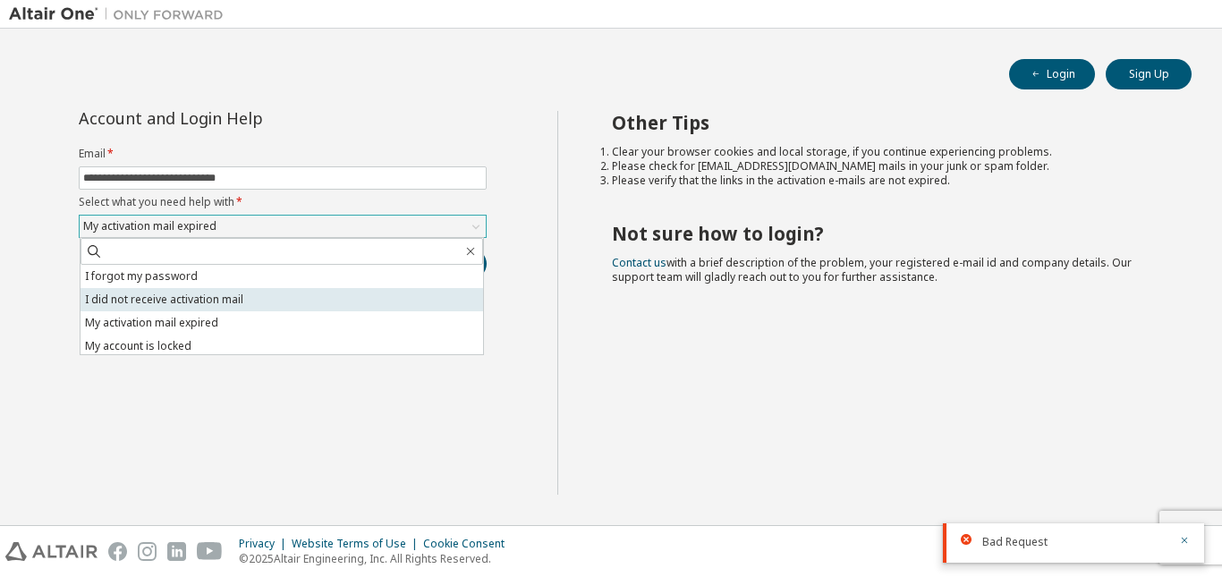
click at [338, 296] on li "I did not receive activation mail" at bounding box center [282, 299] width 403 height 23
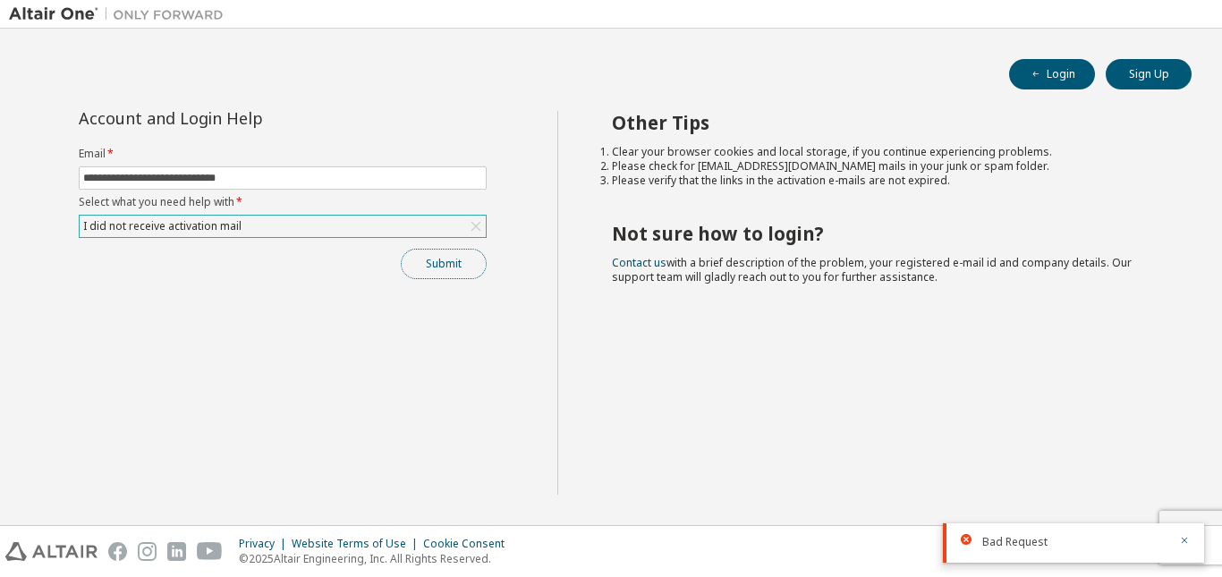
click at [426, 275] on button "Submit" at bounding box center [444, 264] width 86 height 30
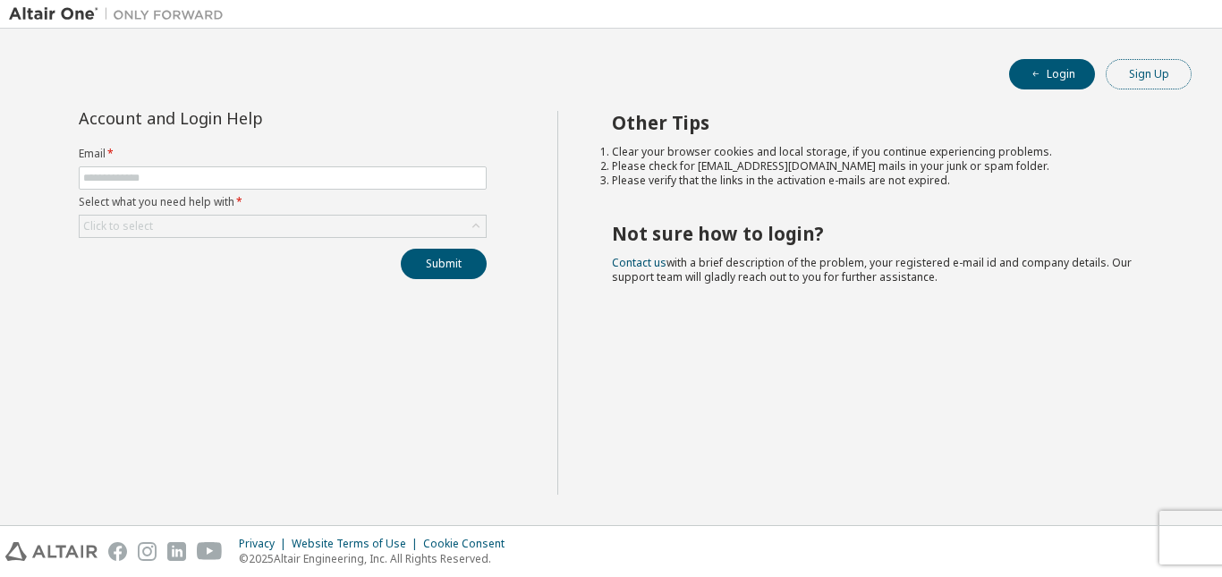
drag, startPoint x: 1140, startPoint y: 63, endPoint x: 1151, endPoint y: 72, distance: 14.6
click at [1151, 72] on button "Sign Up" at bounding box center [1149, 74] width 86 height 30
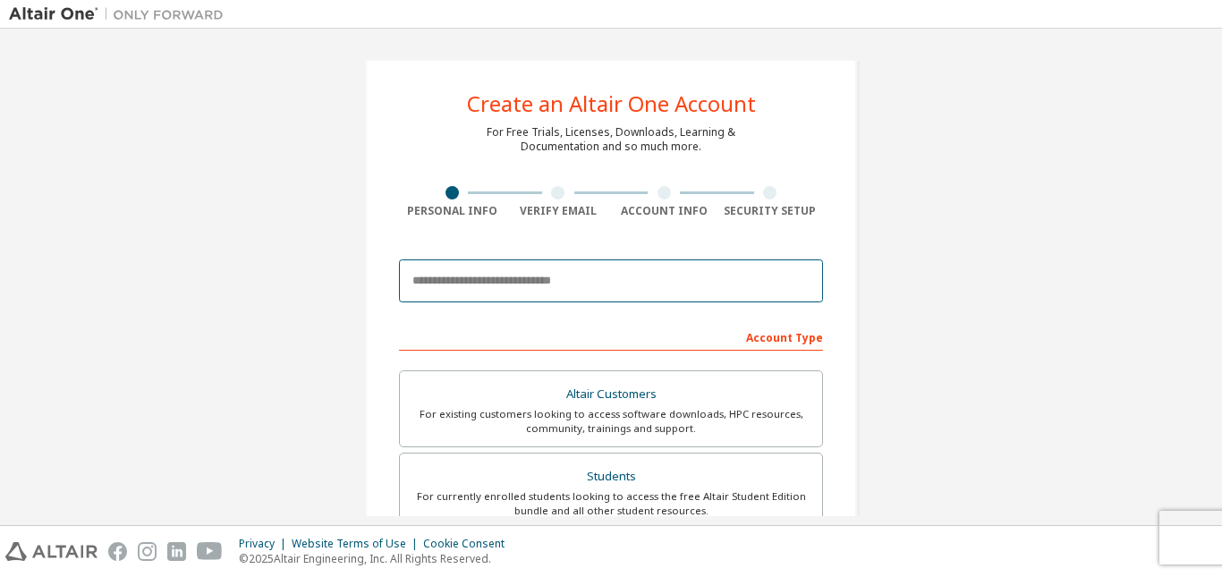
click at [506, 273] on input "email" at bounding box center [611, 280] width 424 height 43
type input "**********"
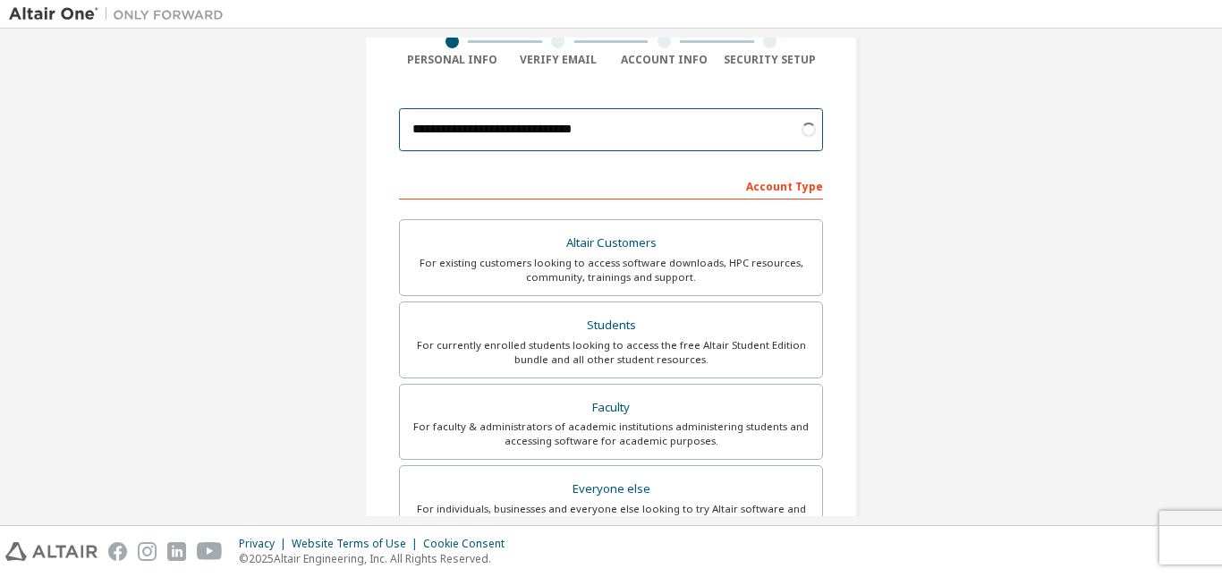
scroll to position [179, 0]
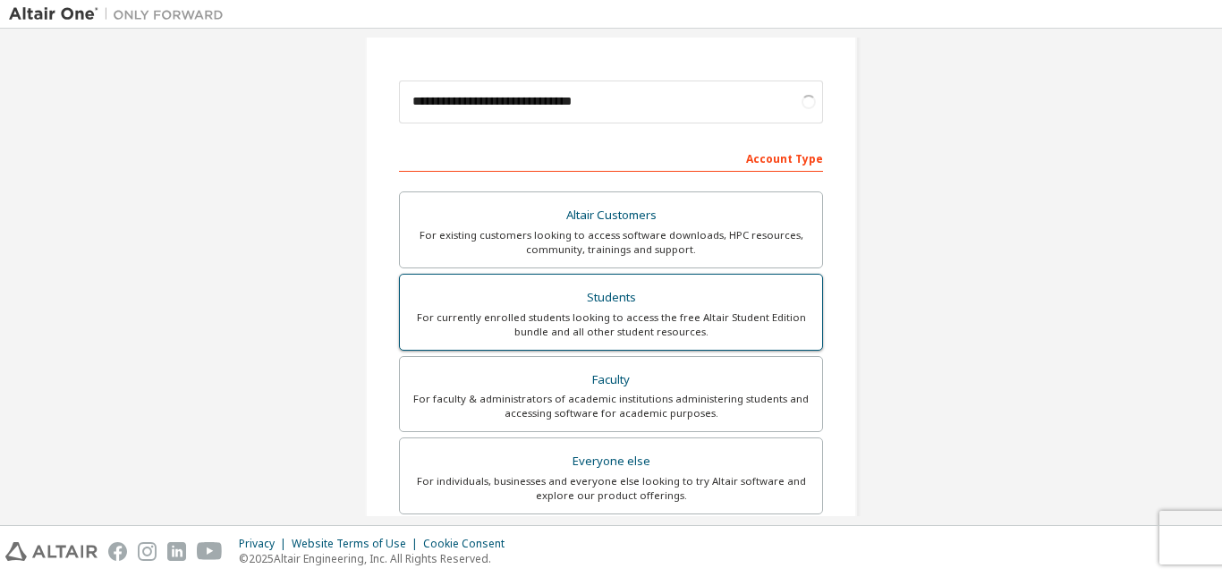
click at [710, 328] on div "For currently enrolled students looking to access the free Altair Student Editi…" at bounding box center [611, 324] width 401 height 29
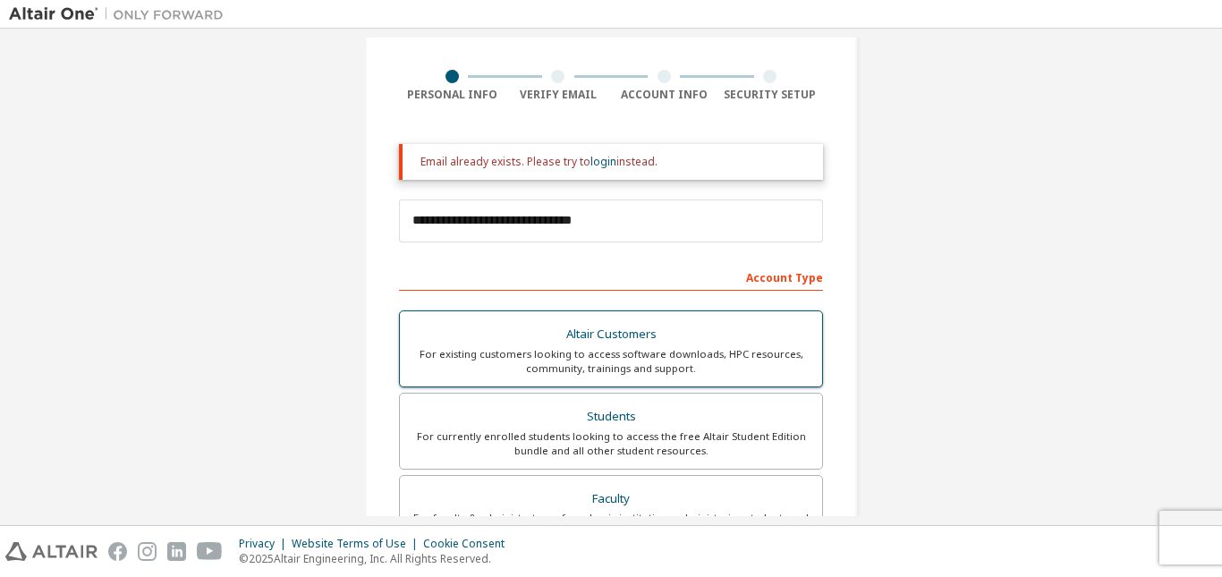
scroll to position [89, 0]
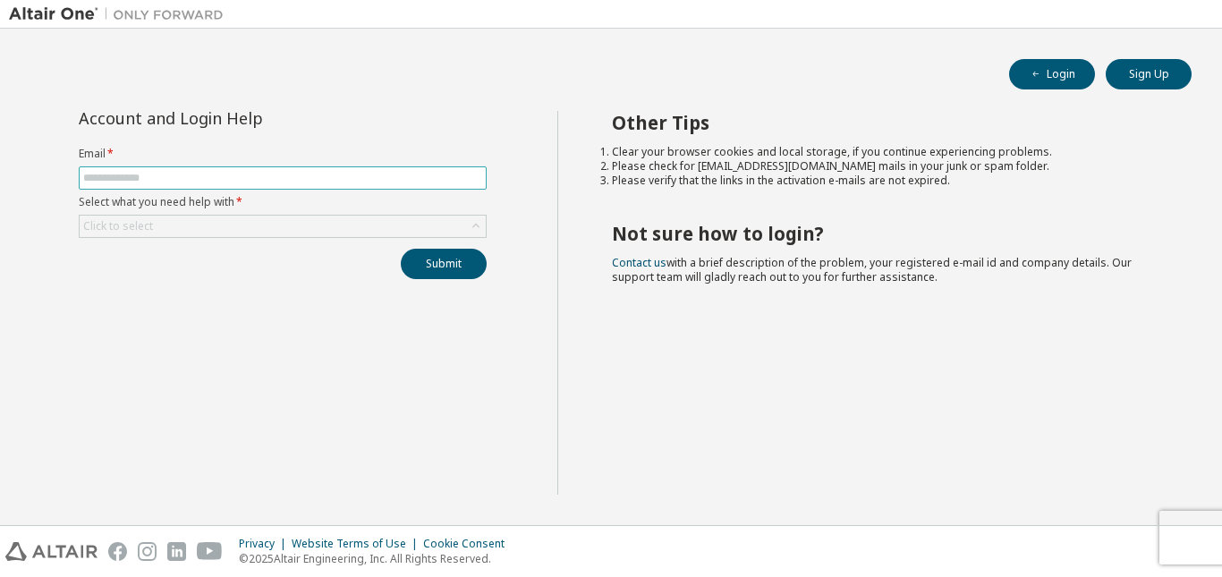
click at [236, 171] on input "text" at bounding box center [282, 178] width 399 height 14
type input "**********"
click at [238, 217] on div "Click to select" at bounding box center [283, 226] width 406 height 21
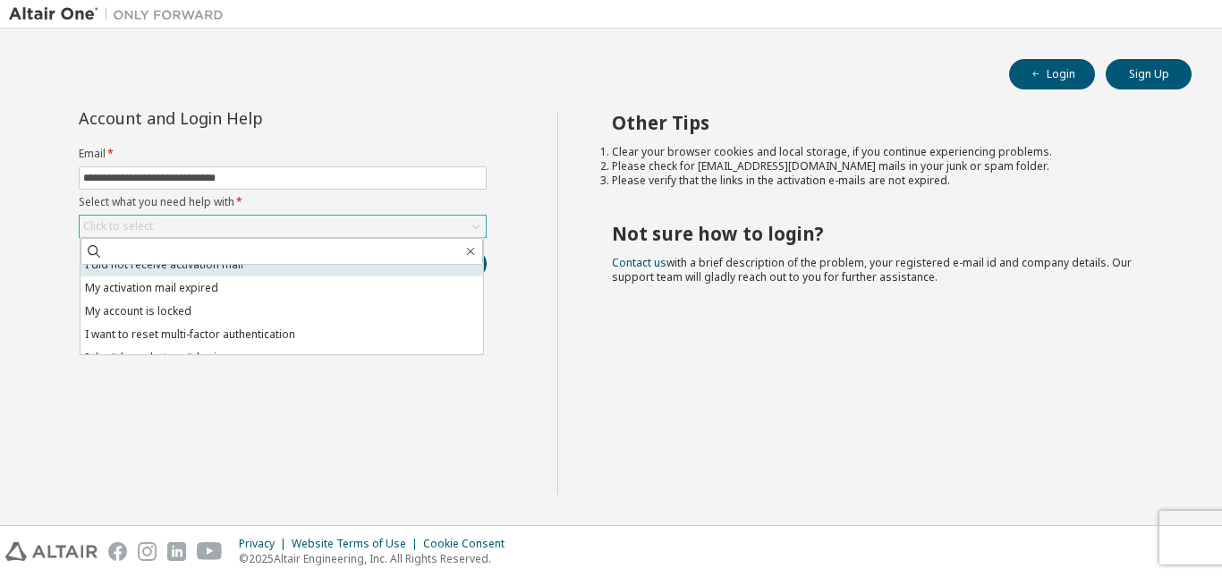
scroll to position [50, 0]
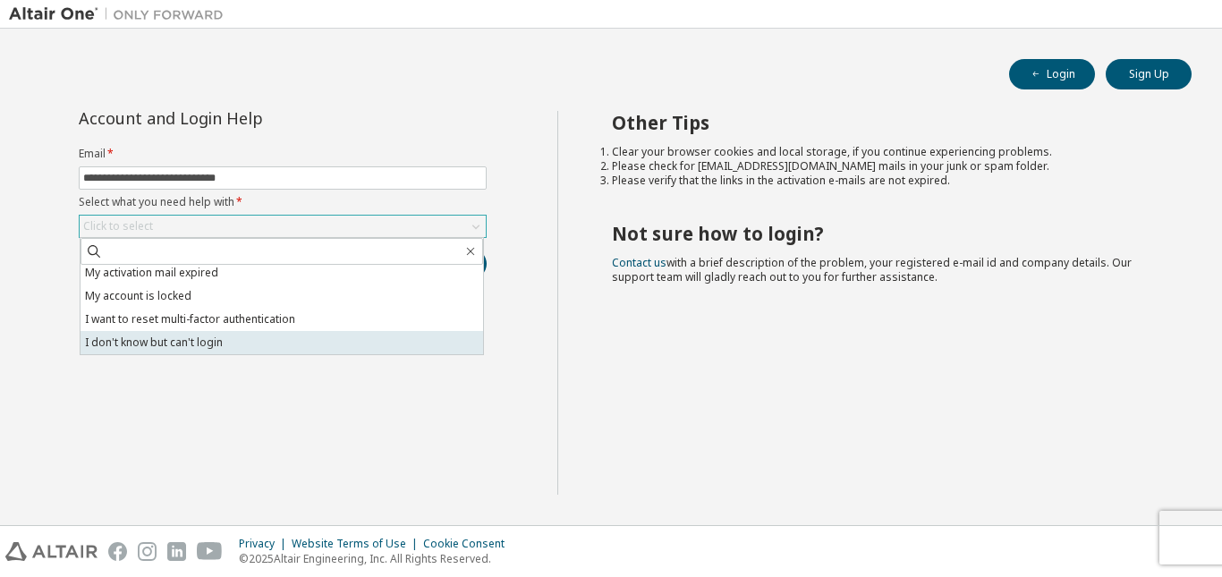
click at [273, 350] on li "I don't know but can't login" at bounding box center [282, 342] width 403 height 23
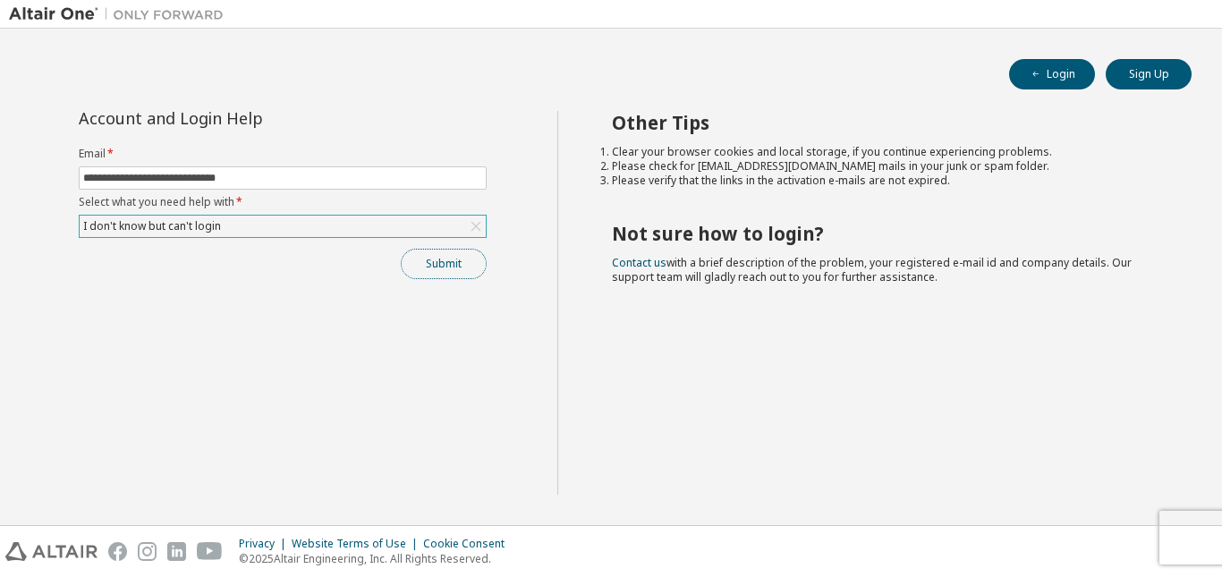
click at [428, 268] on button "Submit" at bounding box center [444, 264] width 86 height 30
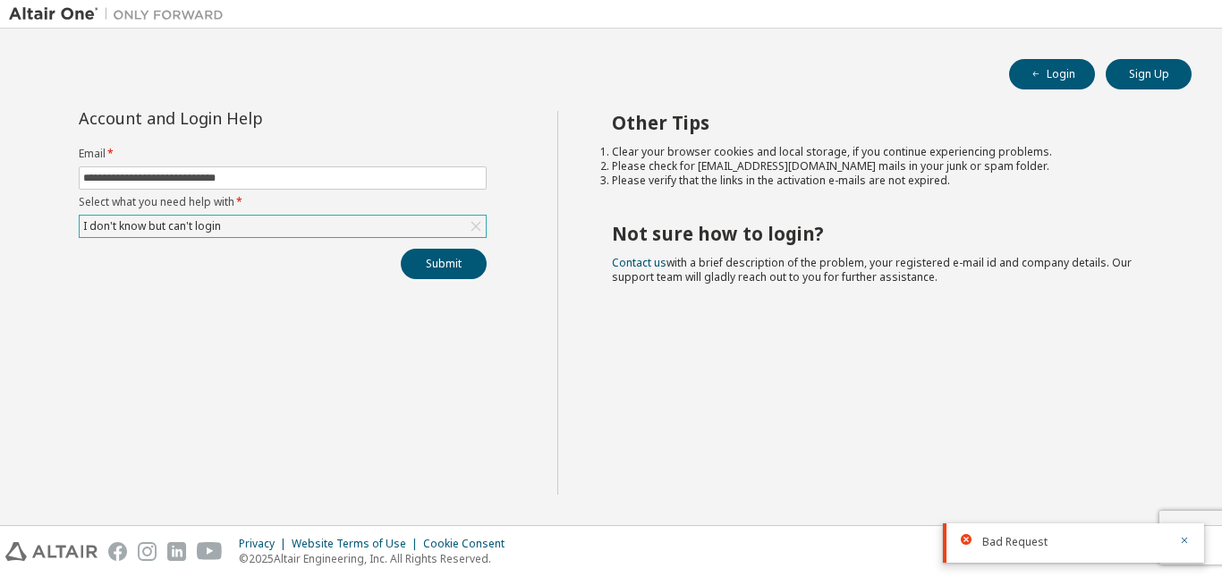
click at [410, 224] on div "I don't know but can't login" at bounding box center [283, 226] width 406 height 21
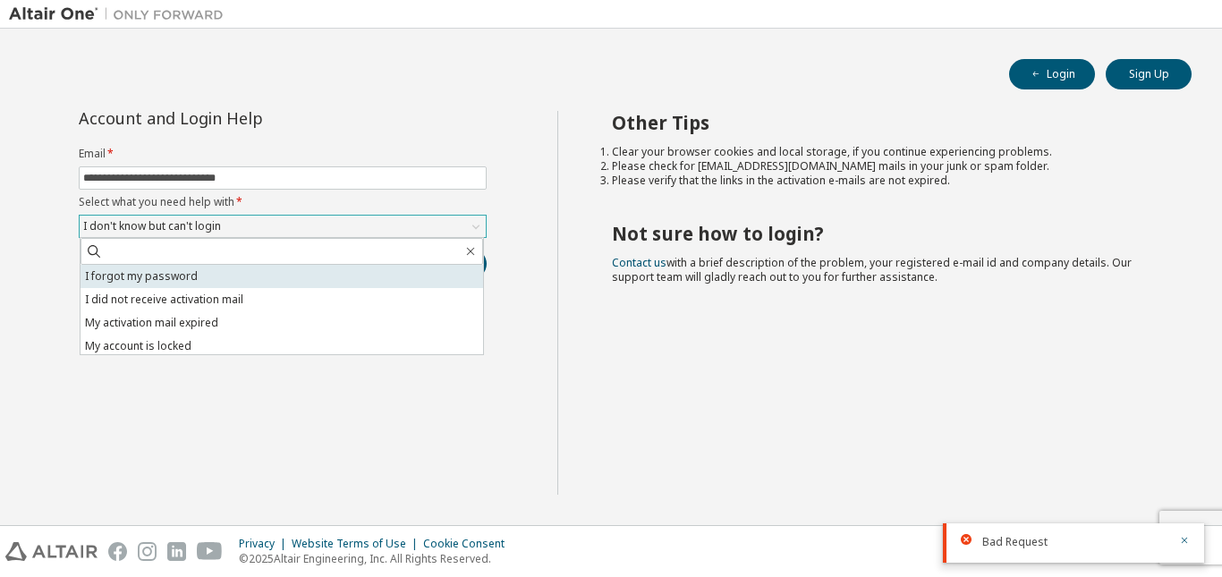
click at [330, 284] on li "I forgot my password" at bounding box center [282, 276] width 403 height 23
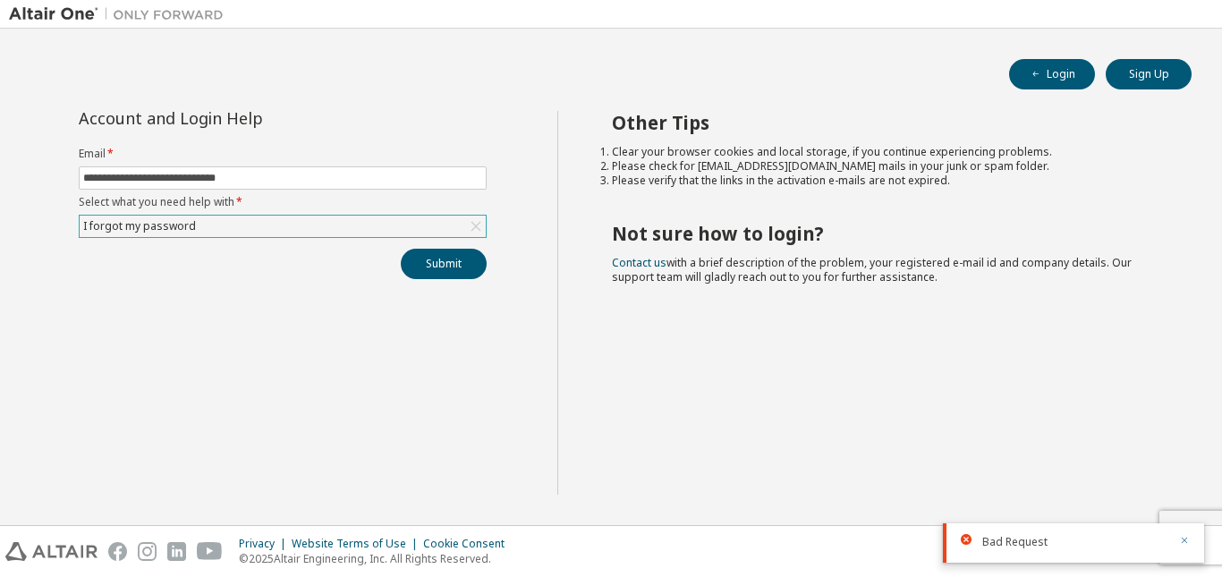
click at [1185, 541] on icon "button" at bounding box center [1184, 540] width 11 height 11
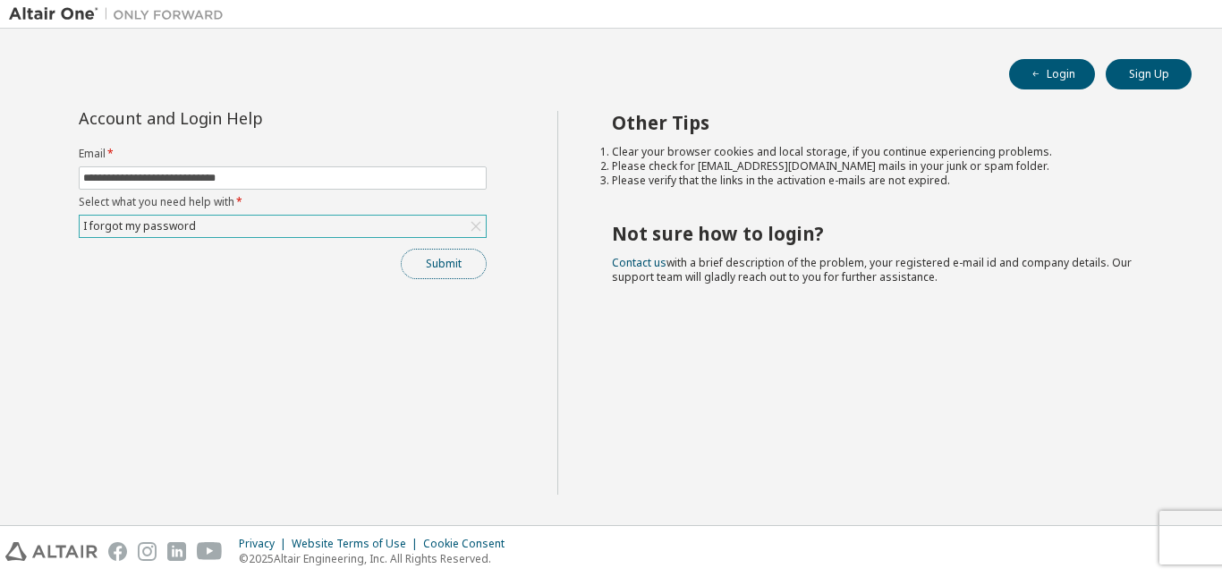
click at [446, 277] on button "Submit" at bounding box center [444, 264] width 86 height 30
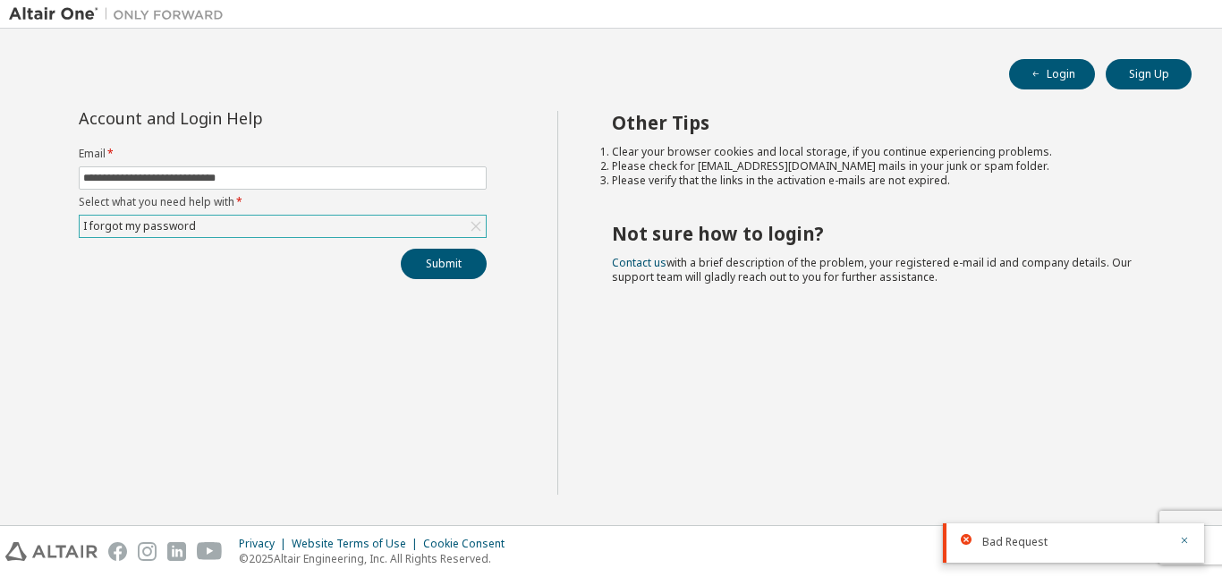
click at [279, 224] on div "I forgot my password" at bounding box center [283, 226] width 406 height 21
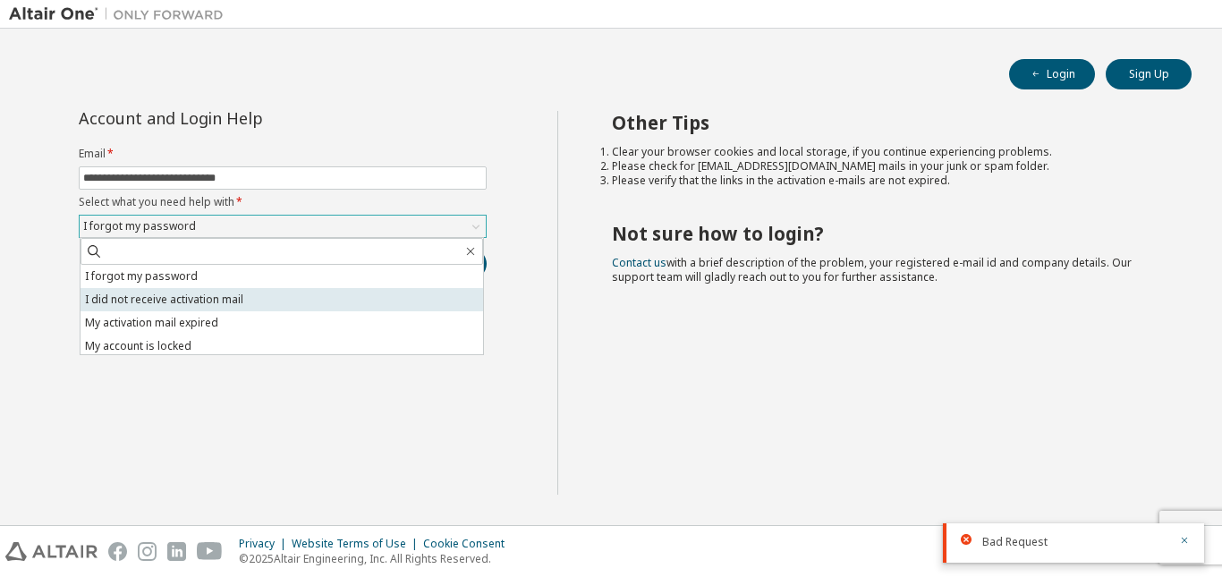
click at [261, 296] on li "I did not receive activation mail" at bounding box center [282, 299] width 403 height 23
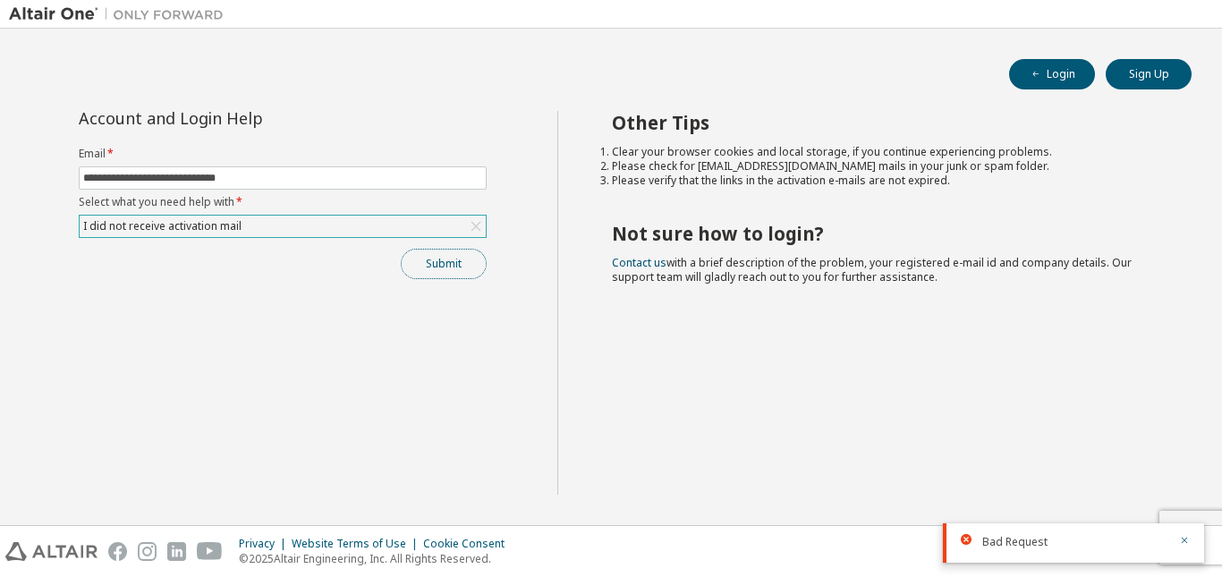
click at [468, 268] on button "Submit" at bounding box center [444, 264] width 86 height 30
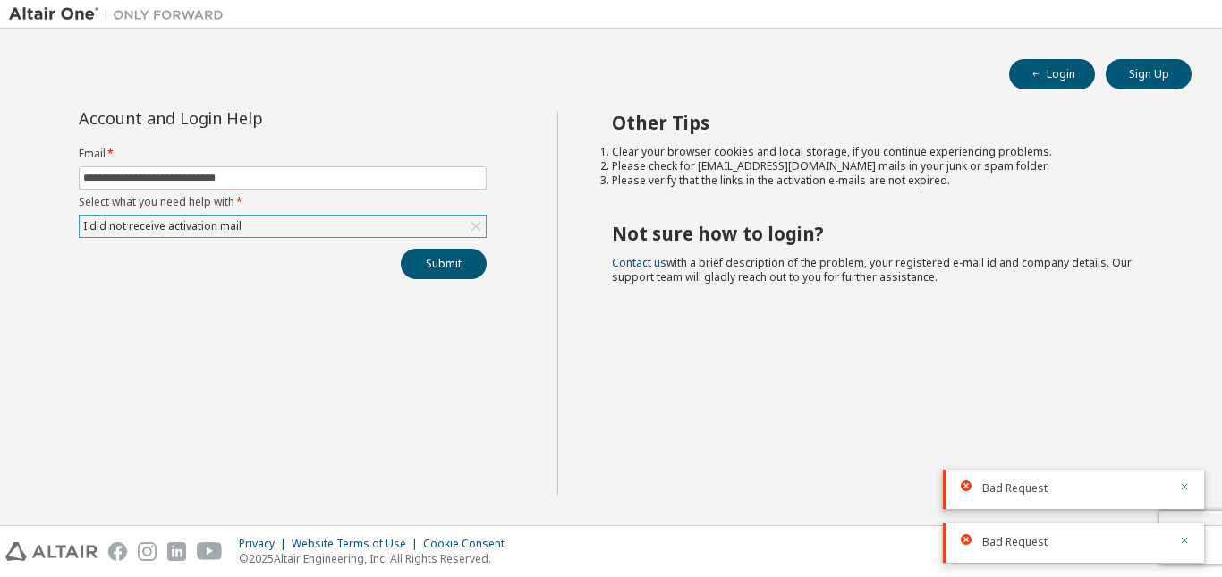
click at [477, 225] on icon at bounding box center [477, 227] width 10 height 10
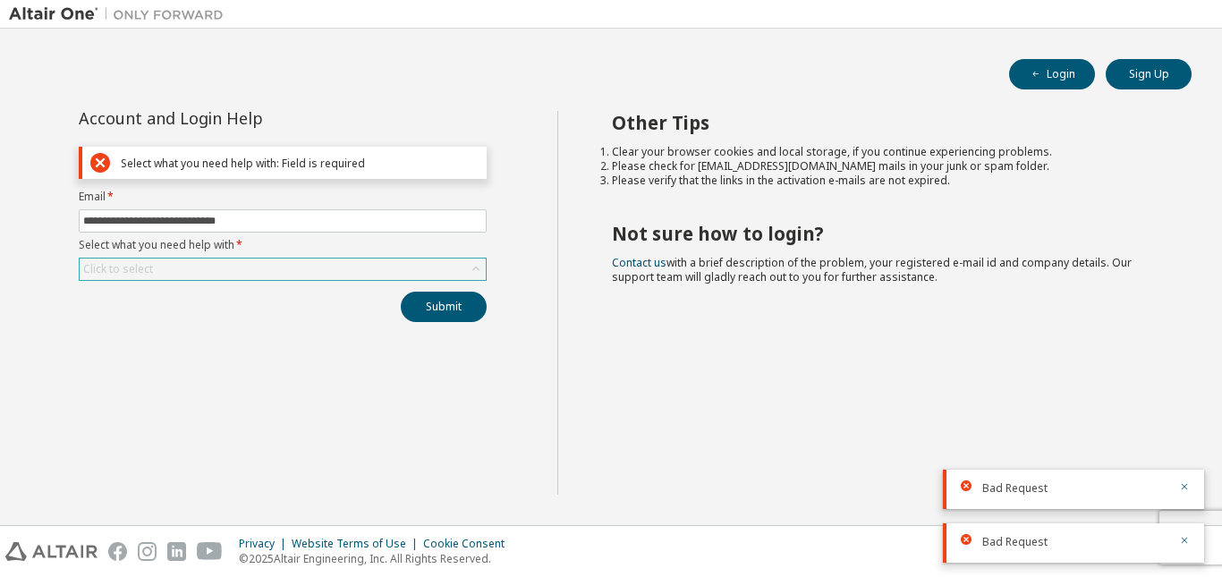
click at [331, 266] on div "Click to select" at bounding box center [283, 269] width 406 height 21
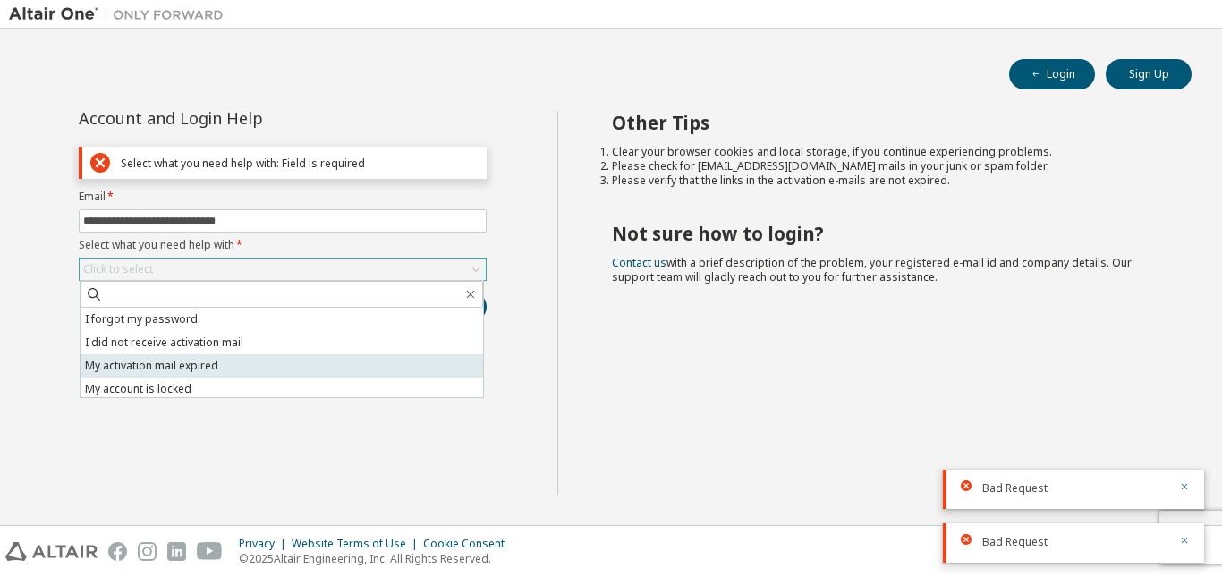
click at [268, 367] on li "My activation mail expired" at bounding box center [282, 365] width 403 height 23
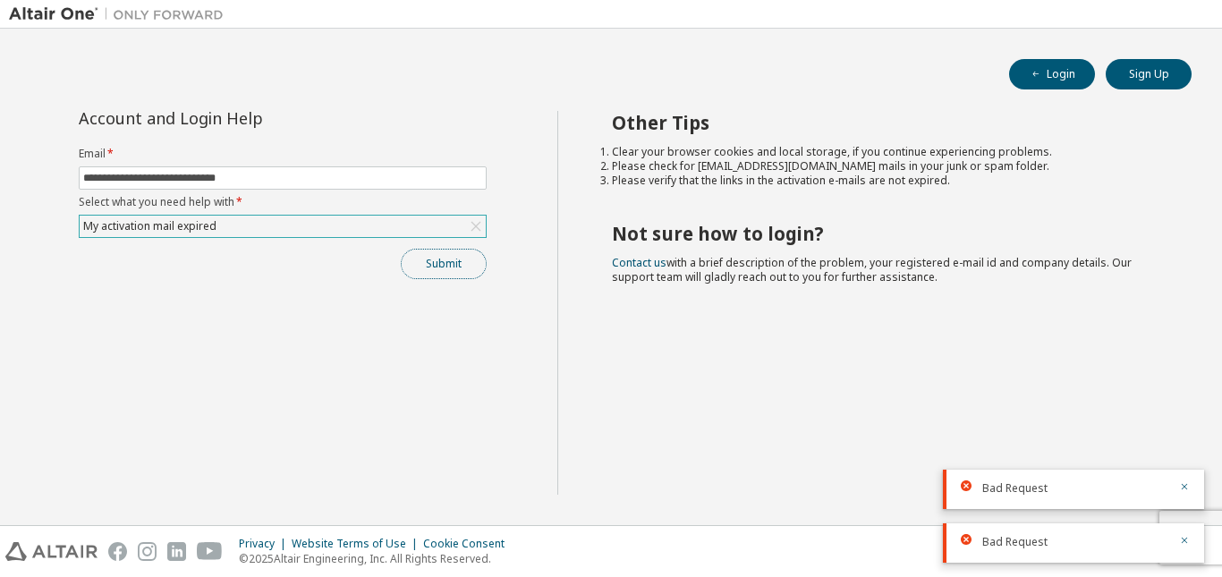
click at [464, 269] on button "Submit" at bounding box center [444, 264] width 86 height 30
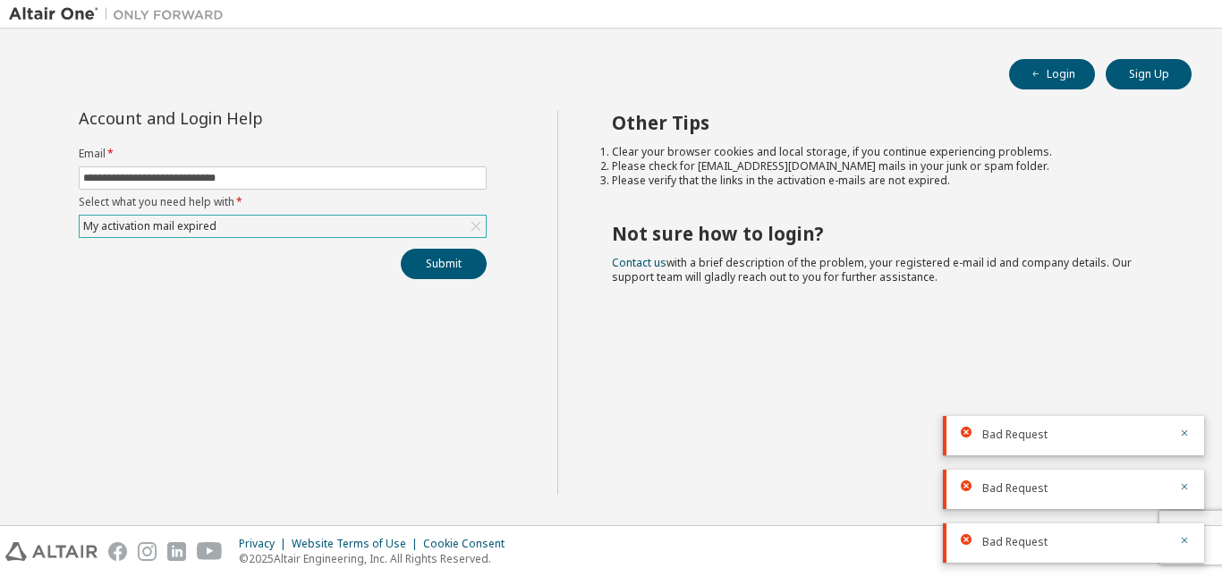
click at [459, 217] on div "My activation mail expired" at bounding box center [283, 226] width 406 height 21
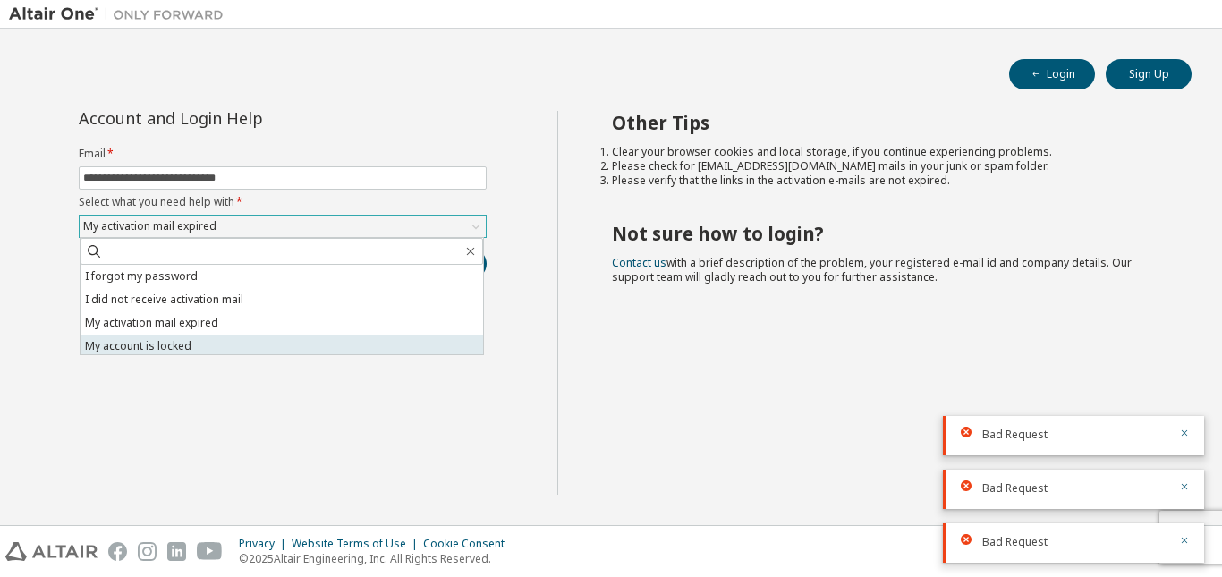
click at [385, 345] on li "My account is locked" at bounding box center [282, 346] width 403 height 23
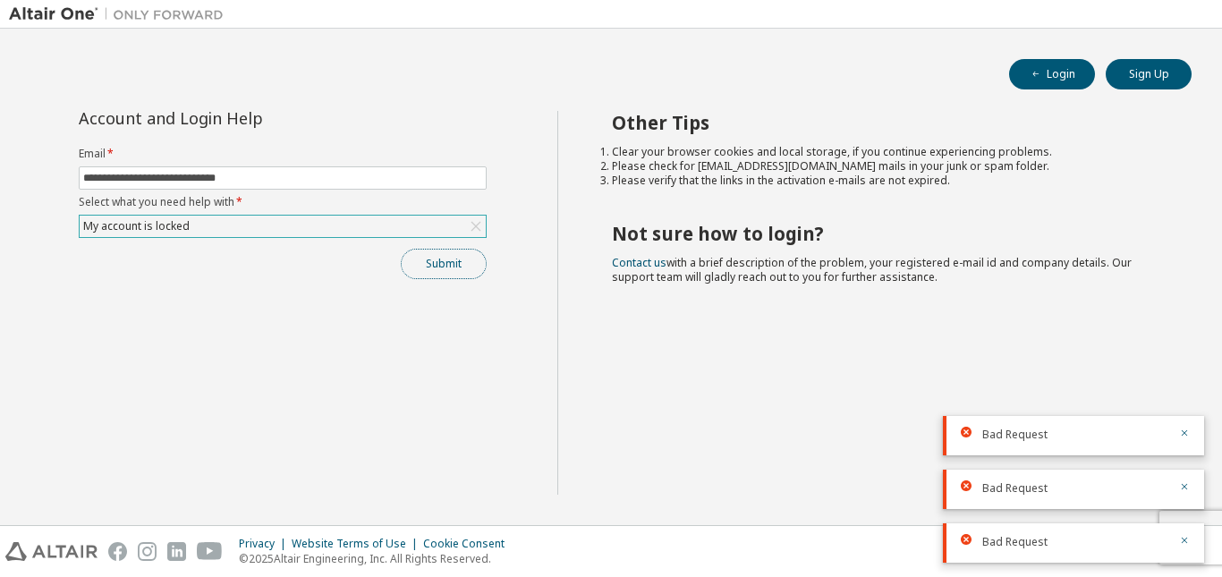
click at [429, 261] on button "Submit" at bounding box center [444, 264] width 86 height 30
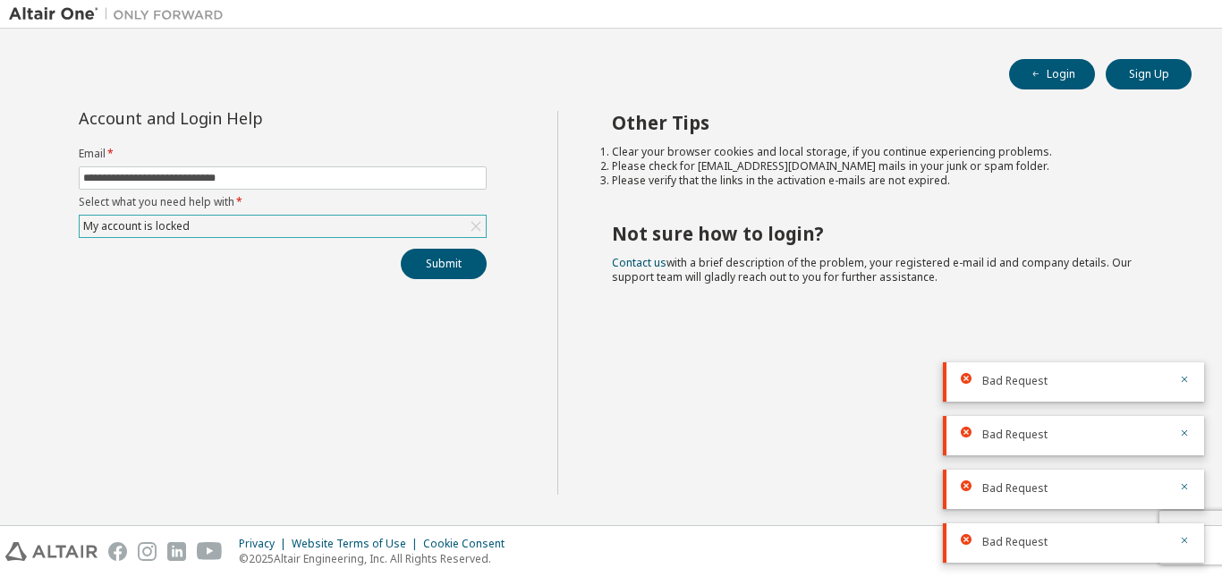
click at [426, 229] on div "My account is locked" at bounding box center [283, 226] width 406 height 21
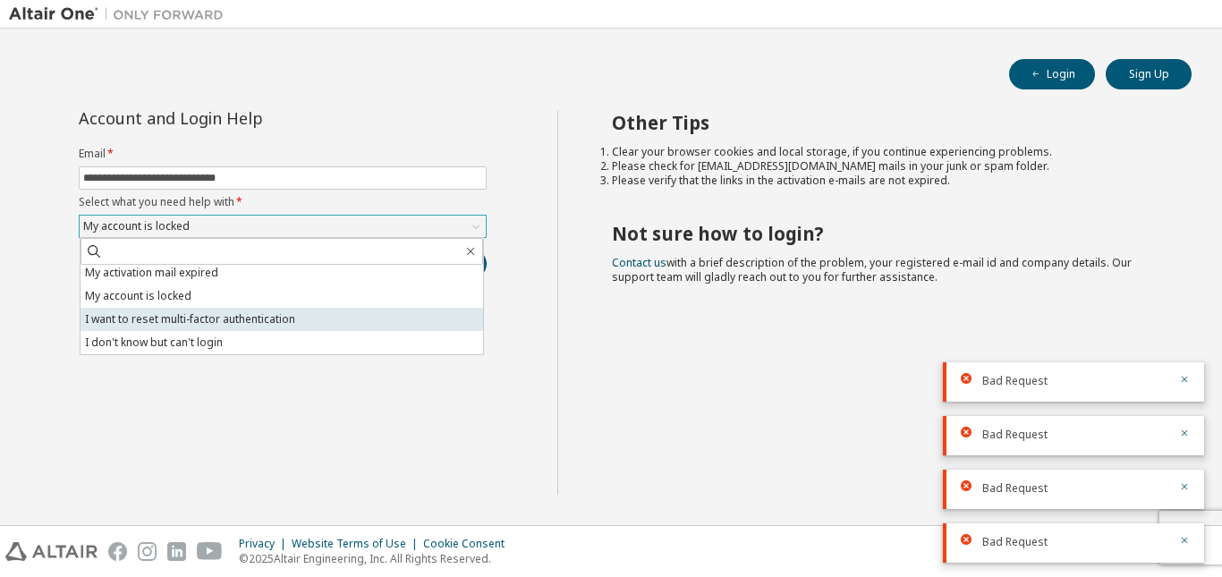
click at [383, 318] on li "I want to reset multi-factor authentication" at bounding box center [282, 319] width 403 height 23
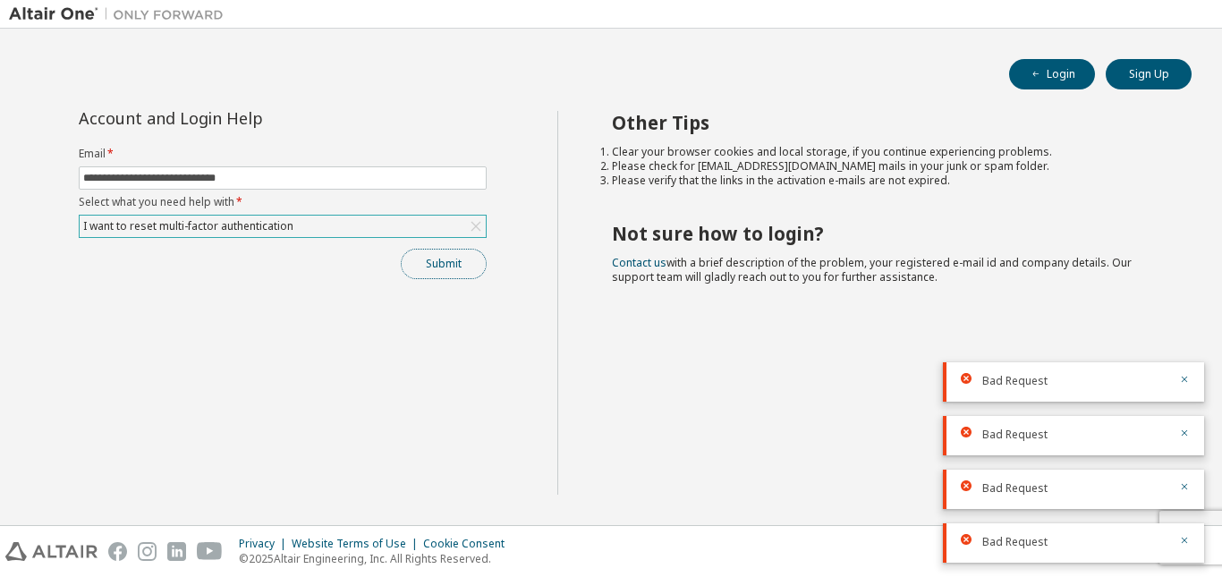
click at [414, 261] on button "Submit" at bounding box center [444, 264] width 86 height 30
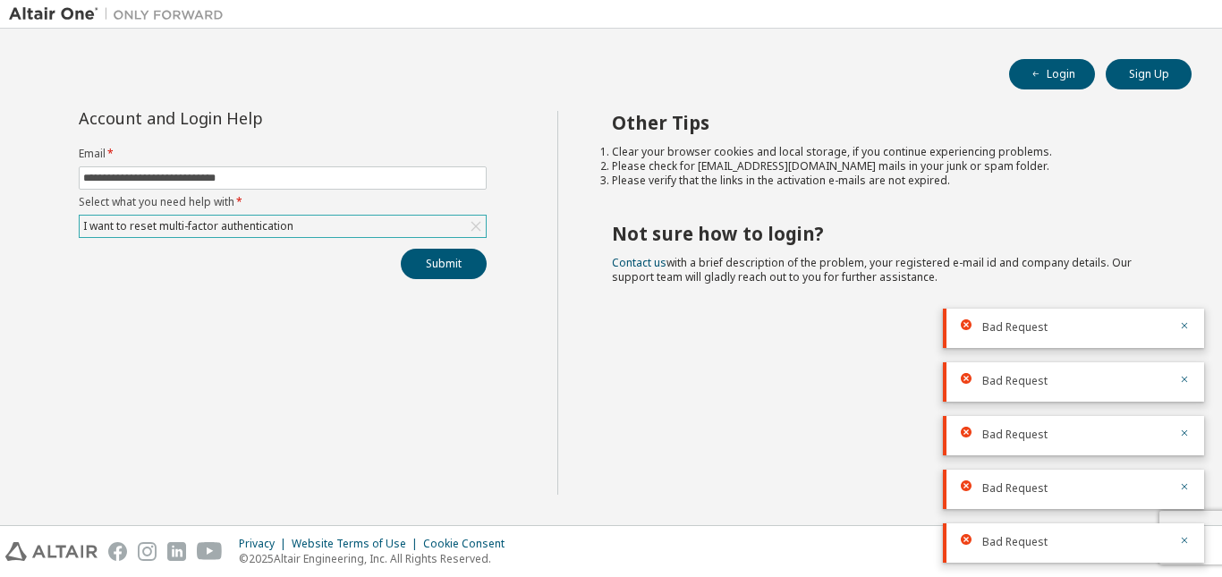
click at [432, 215] on div "I want to reset multi-factor authentication" at bounding box center [283, 226] width 408 height 23
click at [431, 225] on div "I want to reset multi-factor authentication" at bounding box center [283, 226] width 406 height 21
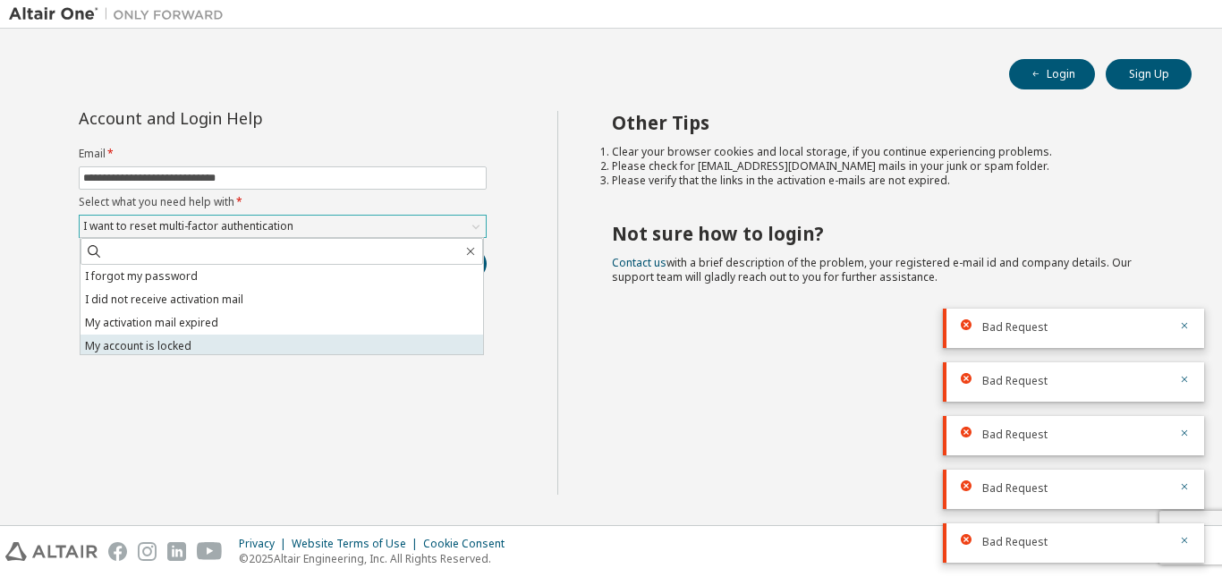
click at [361, 342] on li "My account is locked" at bounding box center [282, 346] width 403 height 23
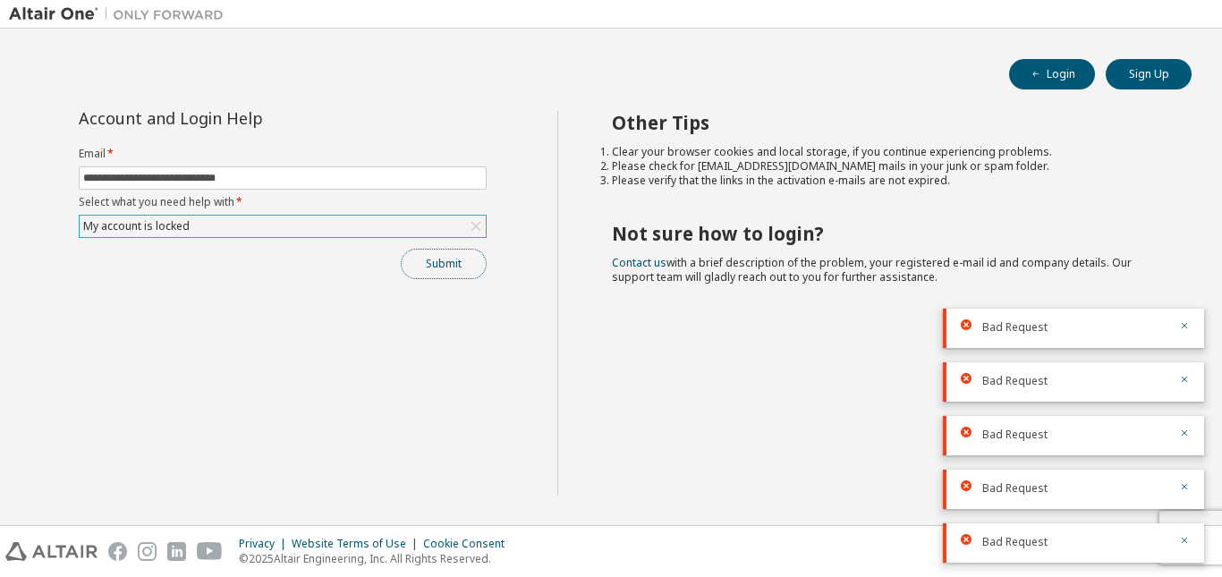
click at [446, 261] on button "Submit" at bounding box center [444, 264] width 86 height 30
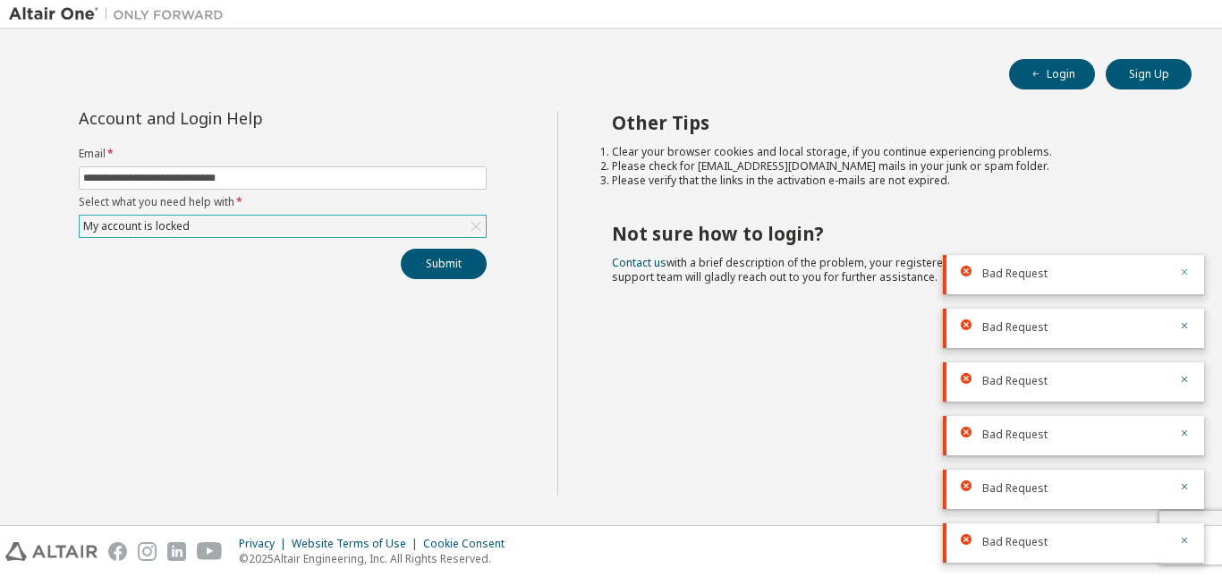
click at [1183, 271] on icon "button" at bounding box center [1184, 272] width 11 height 11
click at [1182, 538] on icon "button" at bounding box center [1185, 541] width 6 height 6
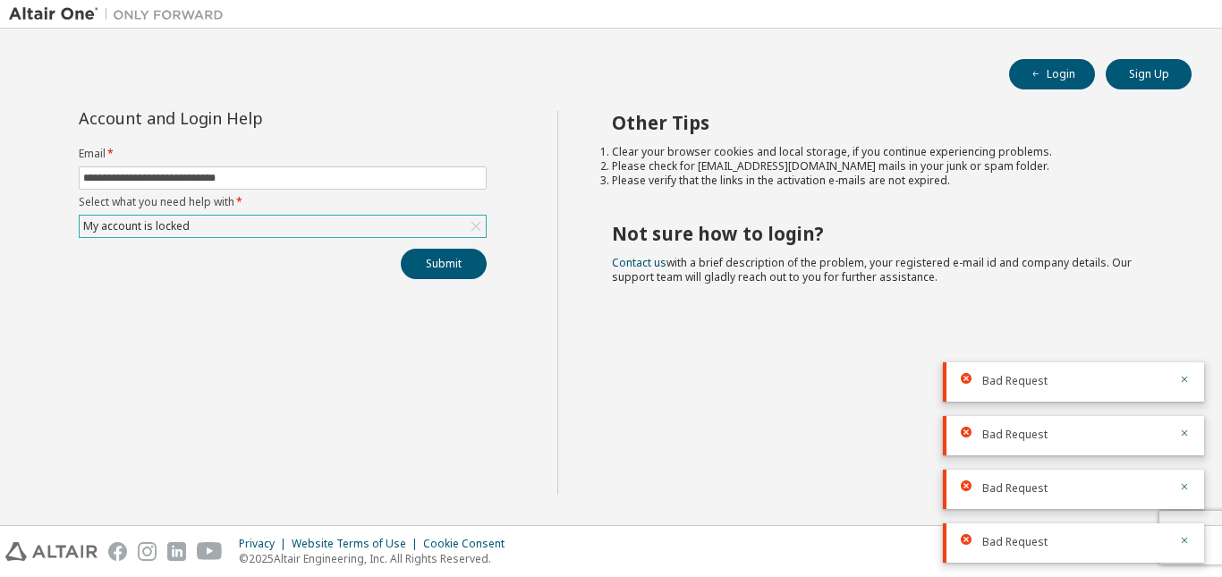
click at [1182, 538] on icon "button" at bounding box center [1185, 541] width 6 height 6
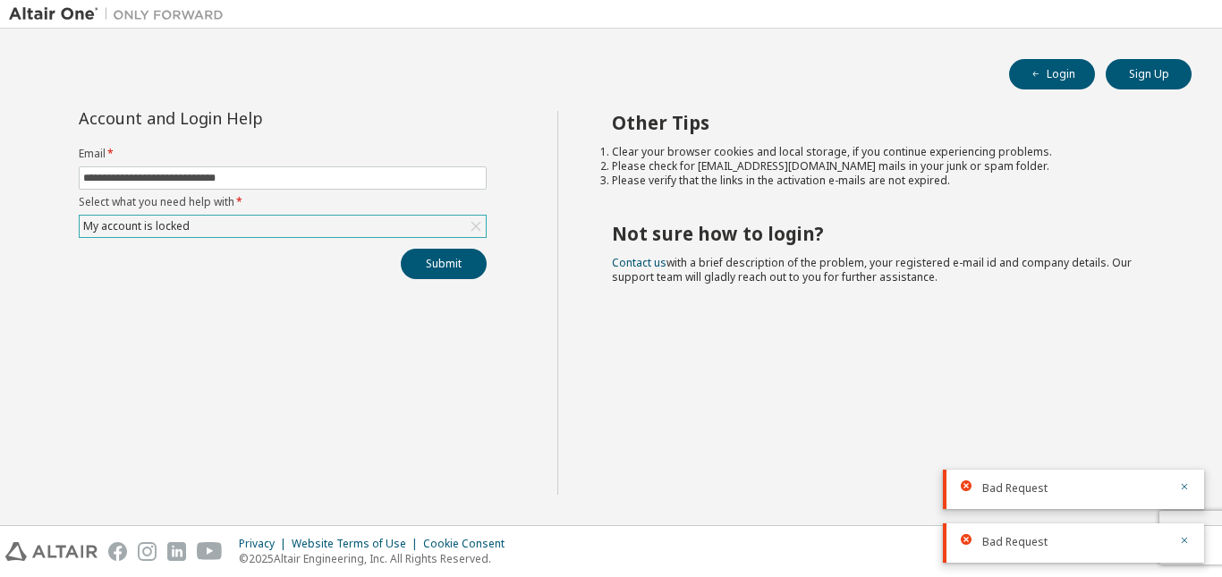
click at [1182, 538] on icon "button" at bounding box center [1185, 541] width 6 height 6
click at [1182, 544] on icon "button" at bounding box center [1184, 540] width 11 height 11
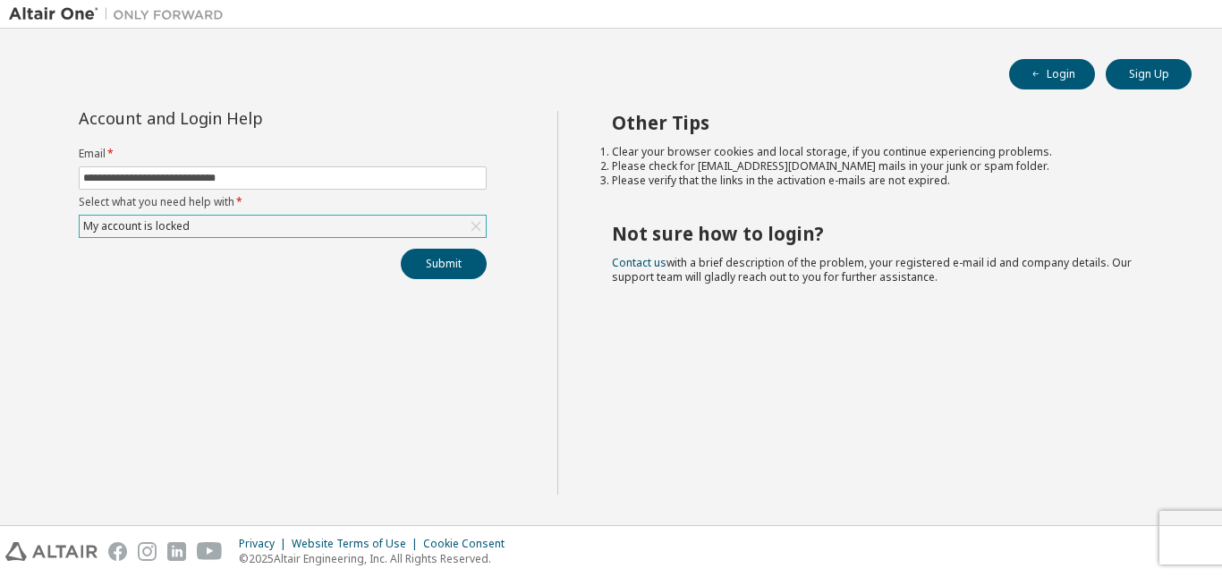
click at [1102, 411] on div "Other Tips Clear your browser cookies and local storage, if you continue experi…" at bounding box center [885, 303] width 657 height 384
click at [769, 143] on div "Other Tips Clear your browser cookies and local storage, if you continue experi…" at bounding box center [885, 303] width 657 height 384
click at [964, 170] on li "Please check for noreply@okta.com mails in your junk or spam folder." at bounding box center [886, 166] width 548 height 14
click at [934, 165] on li "Please check for noreply@okta.com mails in your junk or spam folder." at bounding box center [886, 166] width 548 height 14
click at [950, 189] on div "Other Tips Clear your browser cookies and local storage, if you continue experi…" at bounding box center [885, 303] width 657 height 384
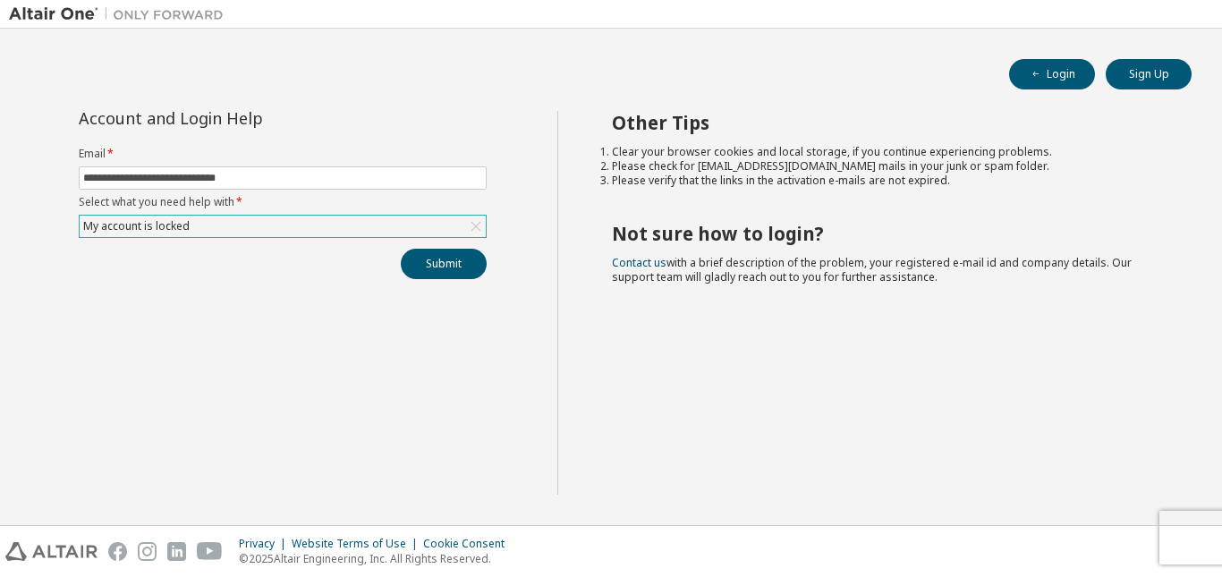
click at [734, 248] on div "Other Tips Clear your browser cookies and local storage, if you continue experi…" at bounding box center [885, 303] width 657 height 384
click at [286, 307] on div "**********" at bounding box center [283, 303] width 548 height 384
click at [430, 258] on button "Submit" at bounding box center [444, 264] width 86 height 30
click at [1184, 542] on icon "button" at bounding box center [1184, 540] width 11 height 11
